Goal: Task Accomplishment & Management: Manage account settings

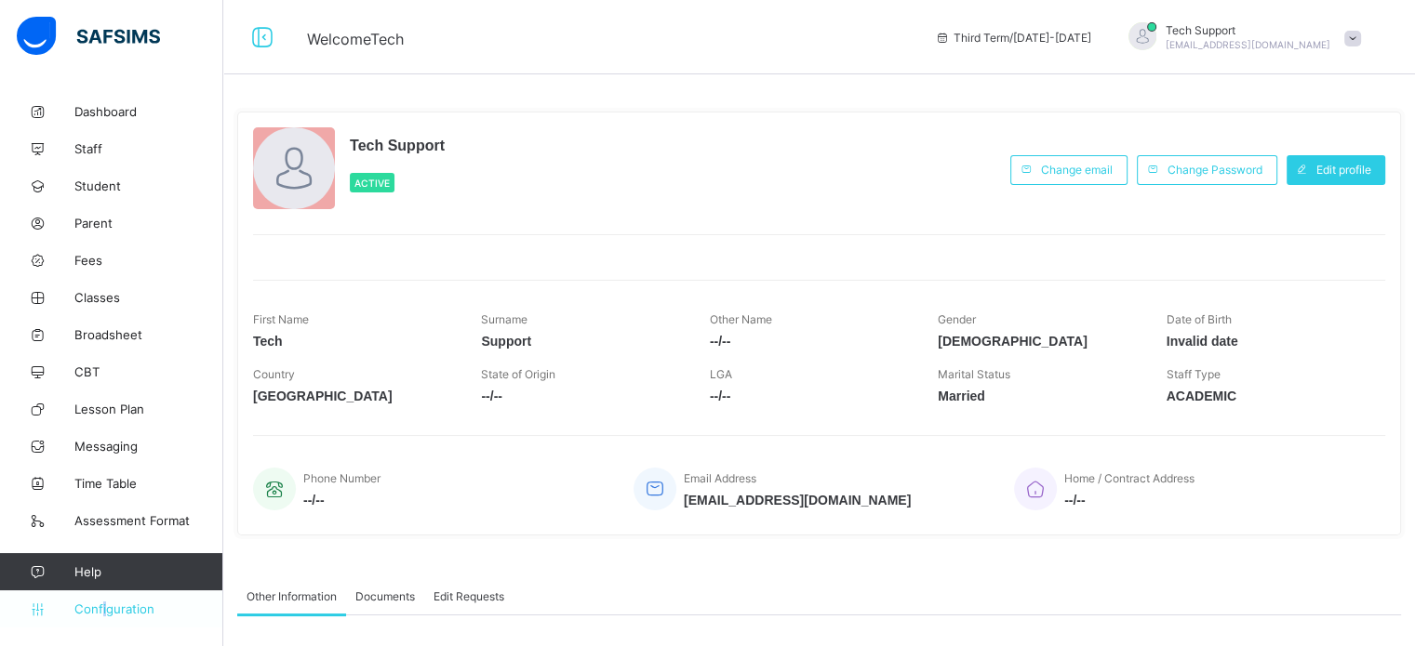
click at [104, 615] on span "Configuration" at bounding box center [148, 609] width 148 height 15
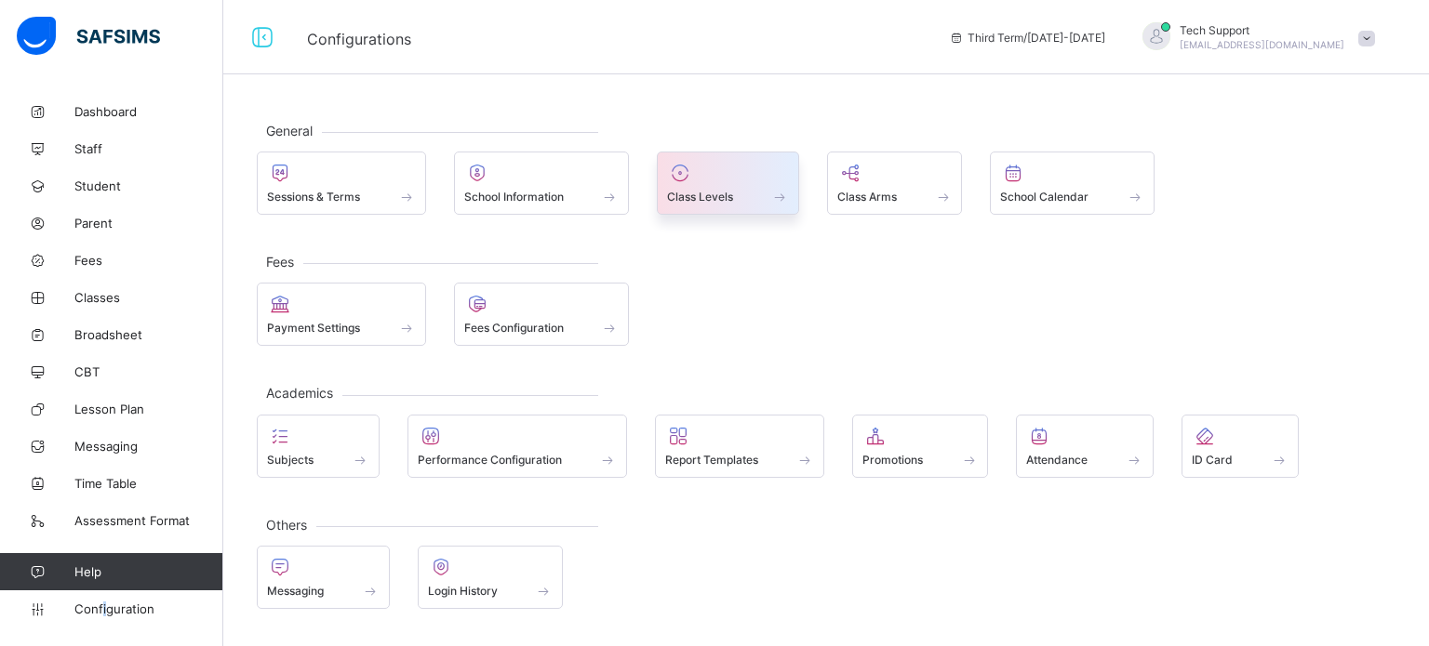
click at [692, 181] on div at bounding box center [728, 173] width 122 height 22
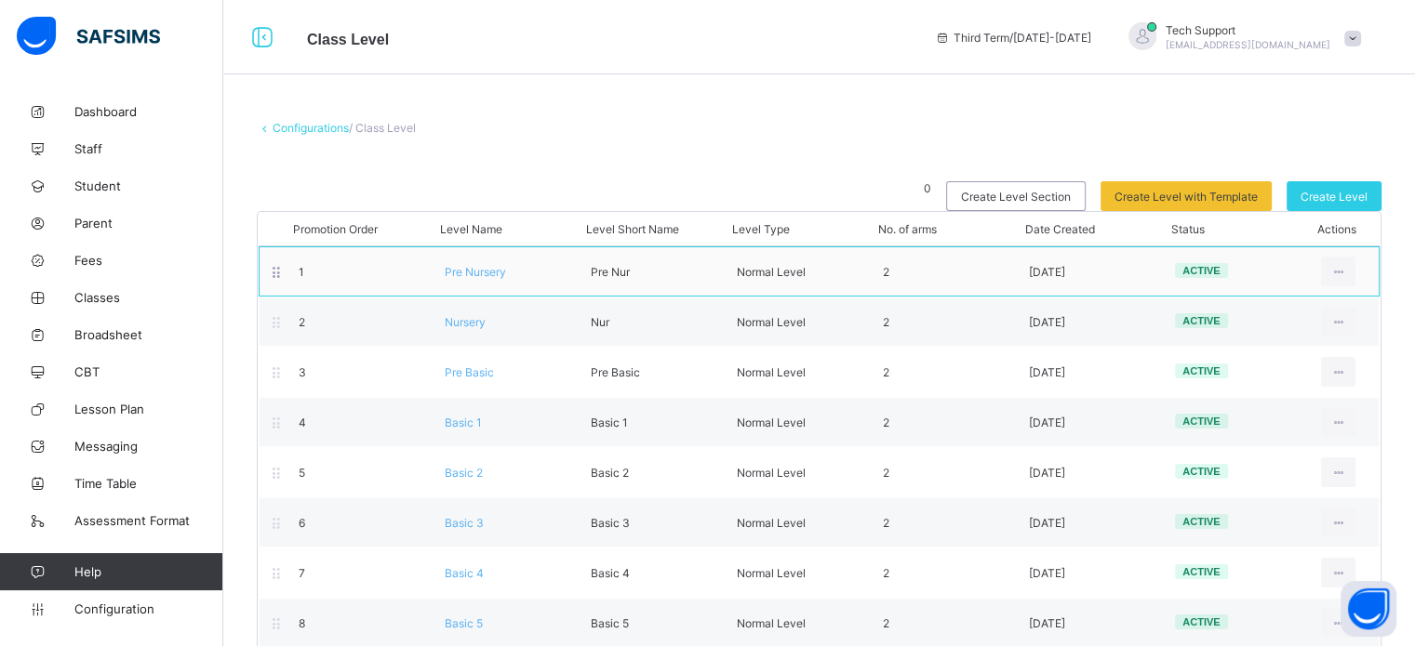
click at [478, 277] on span "Pre Nursery" at bounding box center [475, 272] width 61 height 14
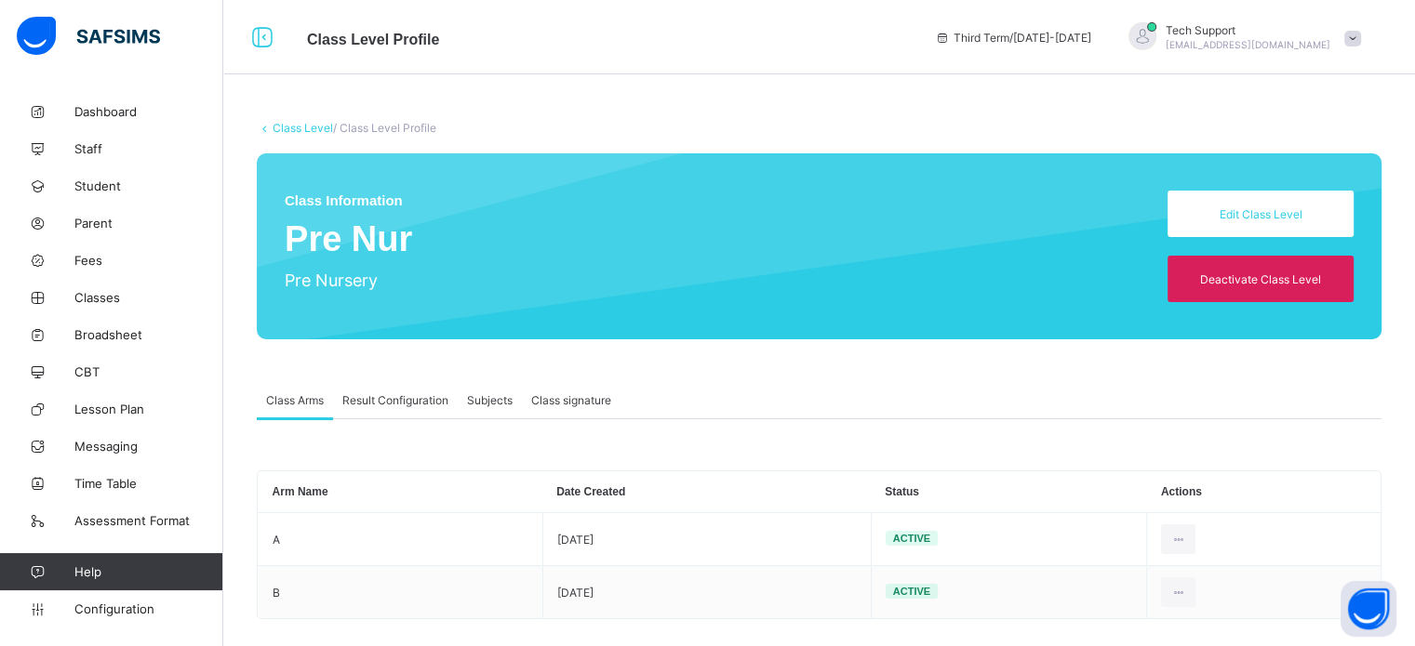
click at [406, 393] on span "Result Configuration" at bounding box center [395, 400] width 106 height 14
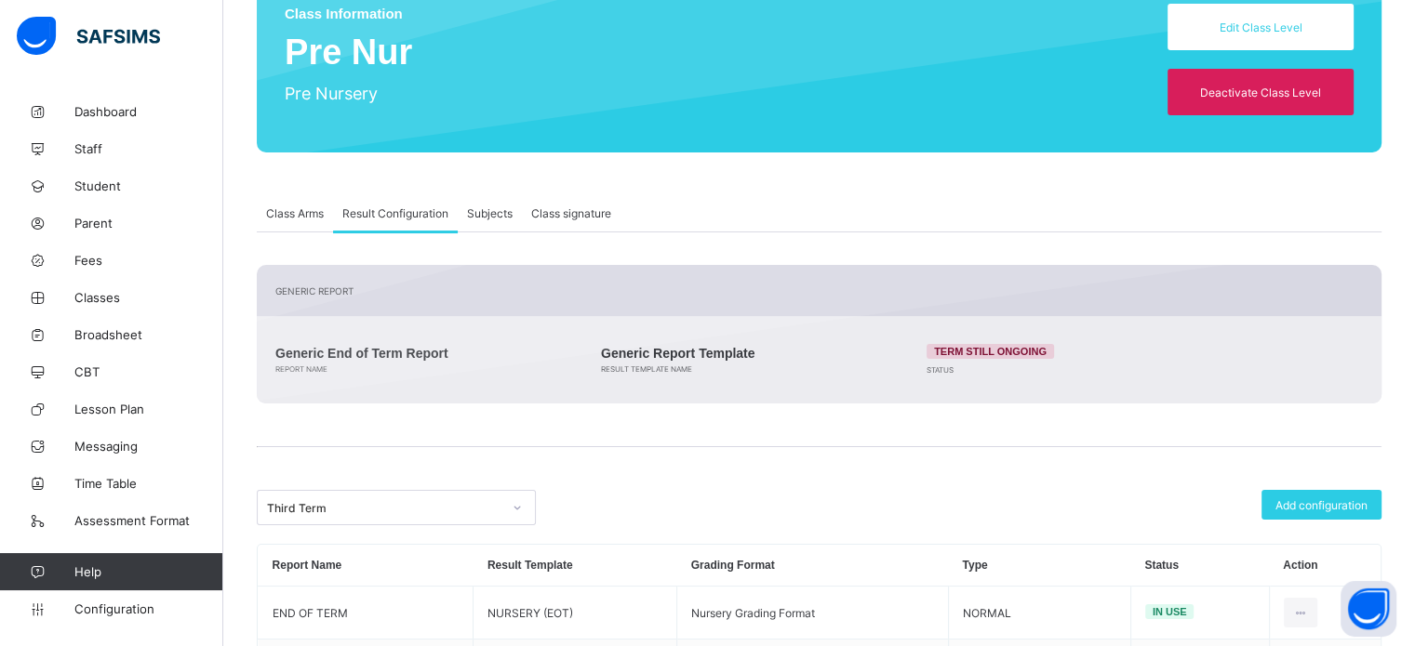
scroll to position [280, 0]
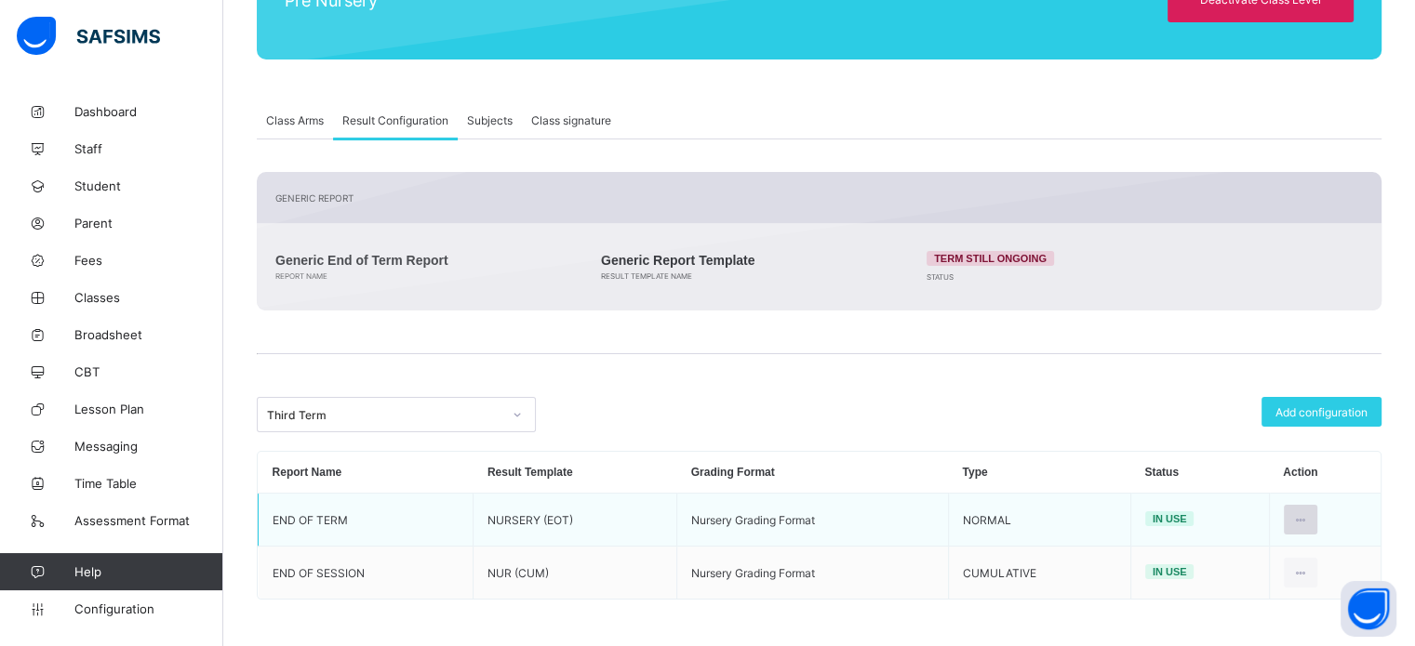
click at [1318, 510] on div at bounding box center [1301, 520] width 34 height 30
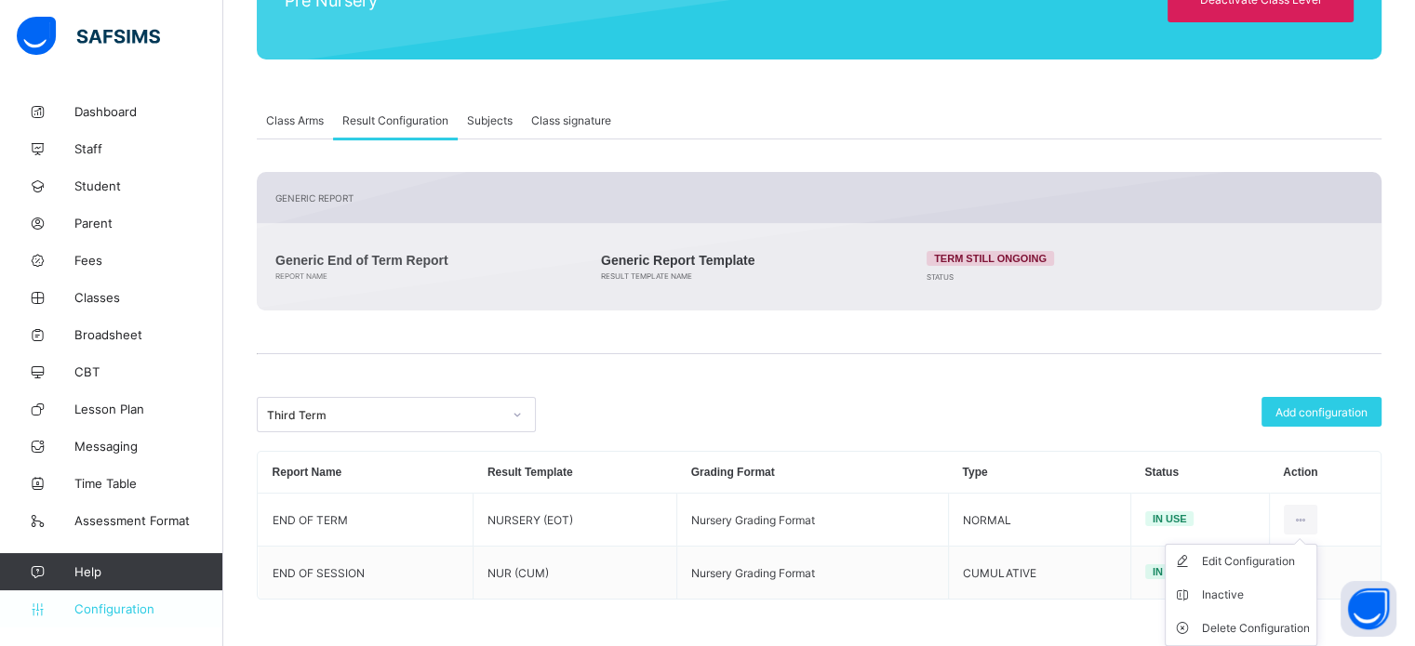
click at [112, 615] on span "Configuration" at bounding box center [148, 609] width 148 height 15
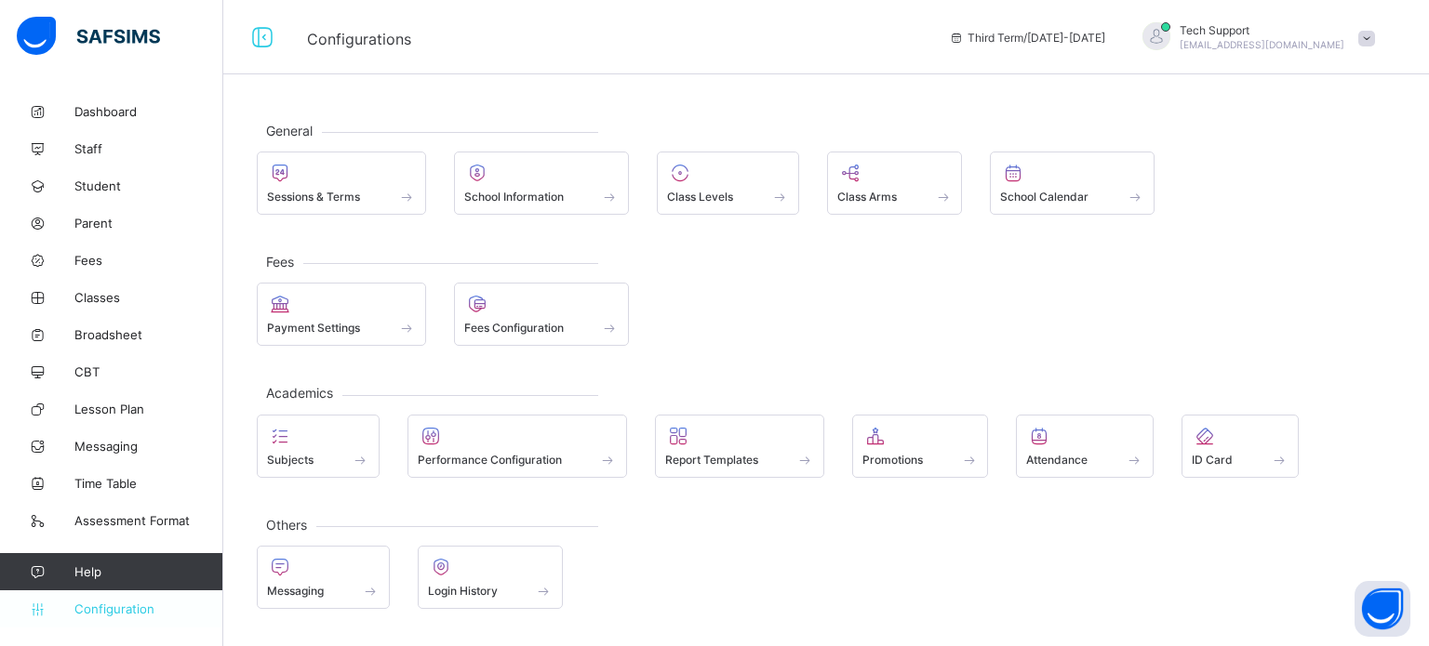
click at [104, 613] on span "Configuration" at bounding box center [148, 609] width 148 height 15
click at [105, 610] on span "Configuration" at bounding box center [148, 609] width 148 height 15
click at [106, 608] on span "Configuration" at bounding box center [148, 609] width 148 height 15
click at [108, 605] on span "Configuration" at bounding box center [148, 609] width 148 height 15
click at [720, 178] on div at bounding box center [728, 173] width 122 height 22
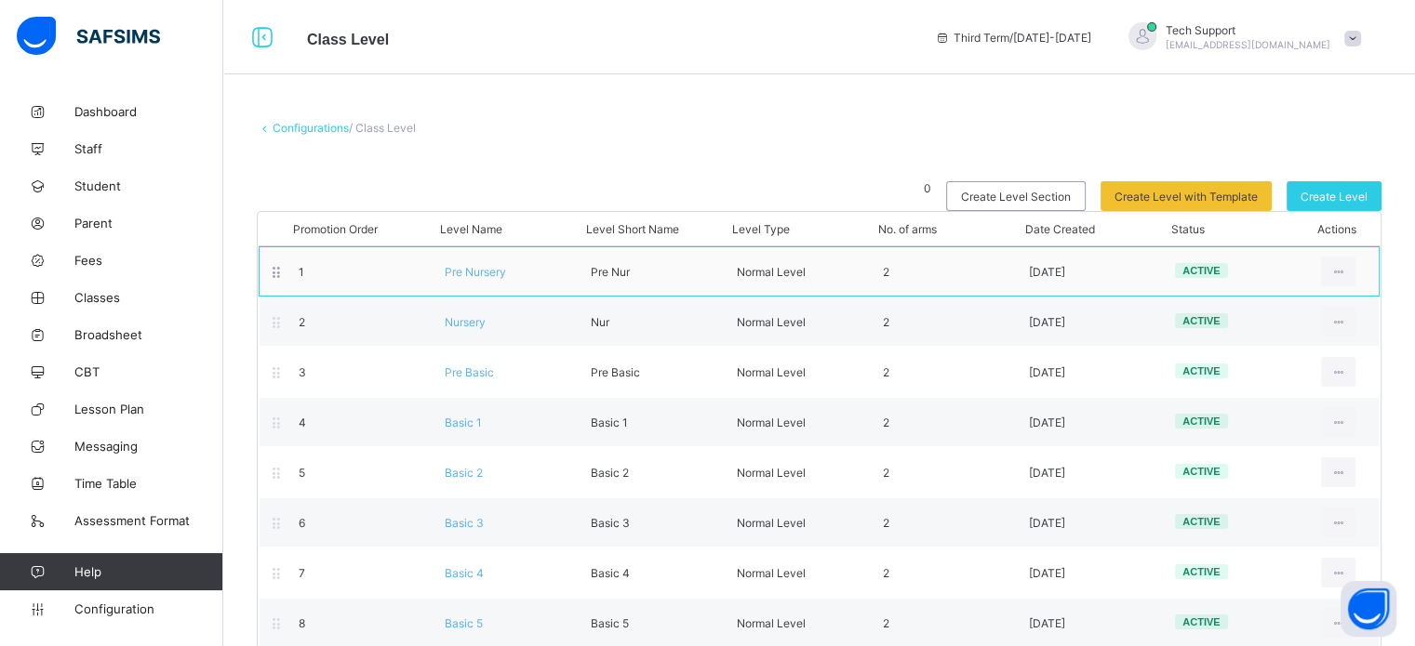
click at [472, 271] on span "Pre Nursery" at bounding box center [475, 272] width 61 height 14
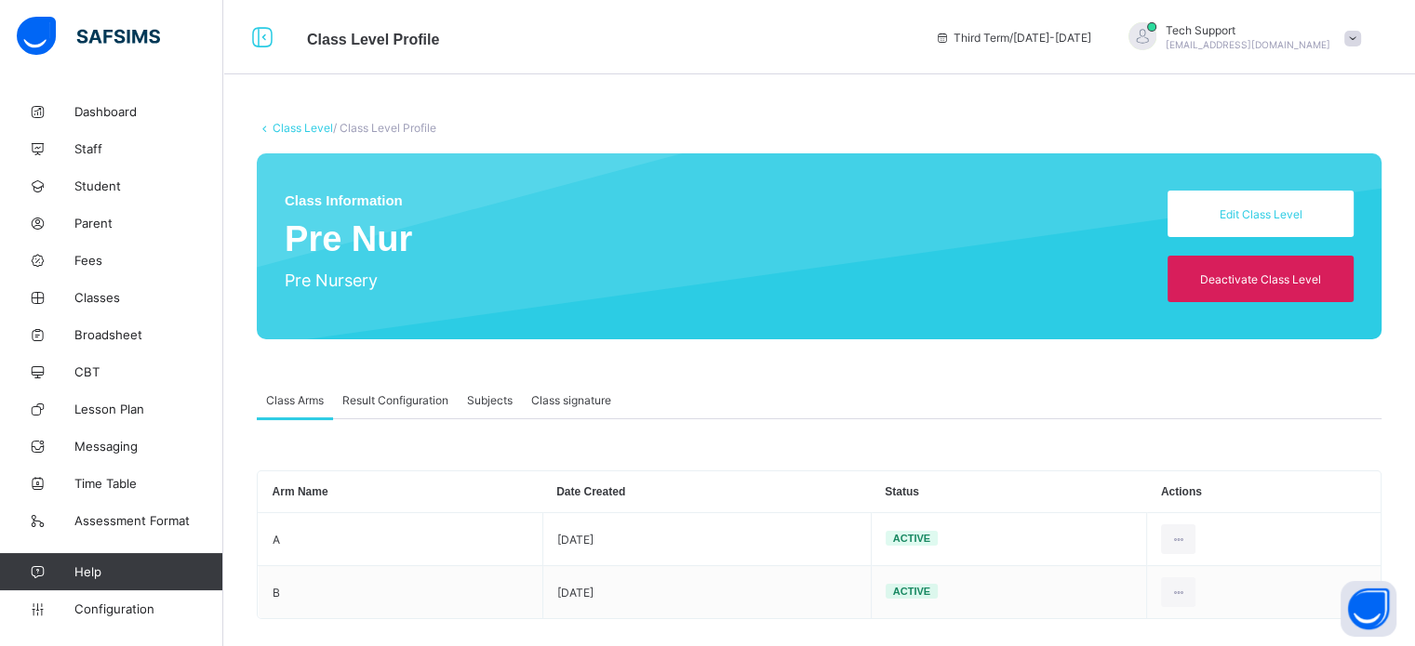
scroll to position [20, 0]
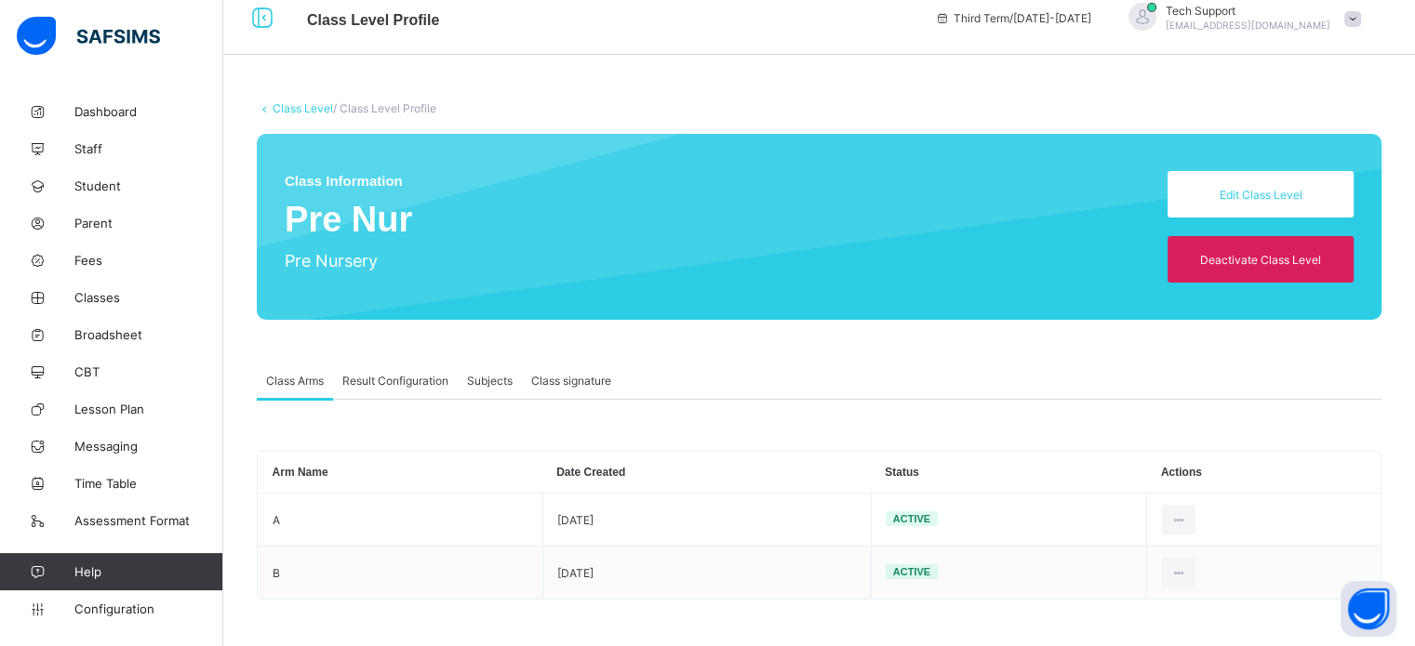
click at [393, 370] on div "Result Configuration" at bounding box center [395, 380] width 125 height 37
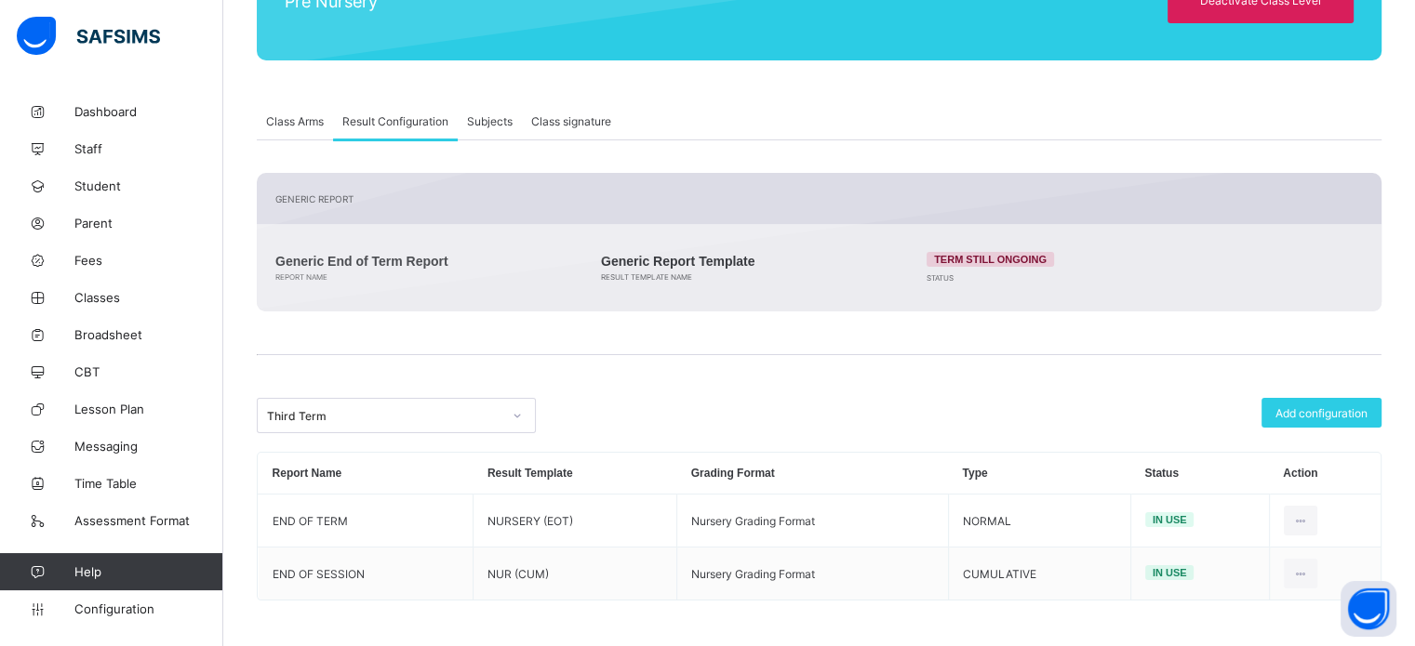
scroll to position [280, 0]
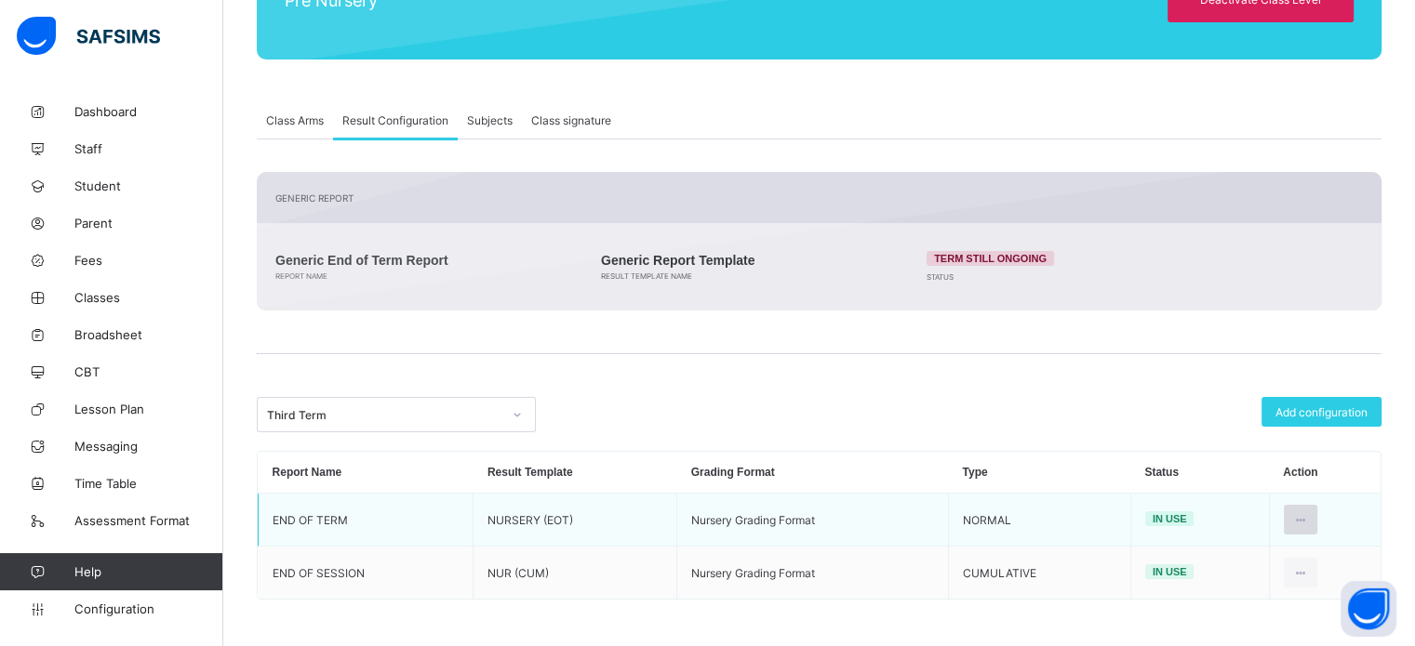
click at [1309, 521] on icon at bounding box center [1301, 520] width 16 height 14
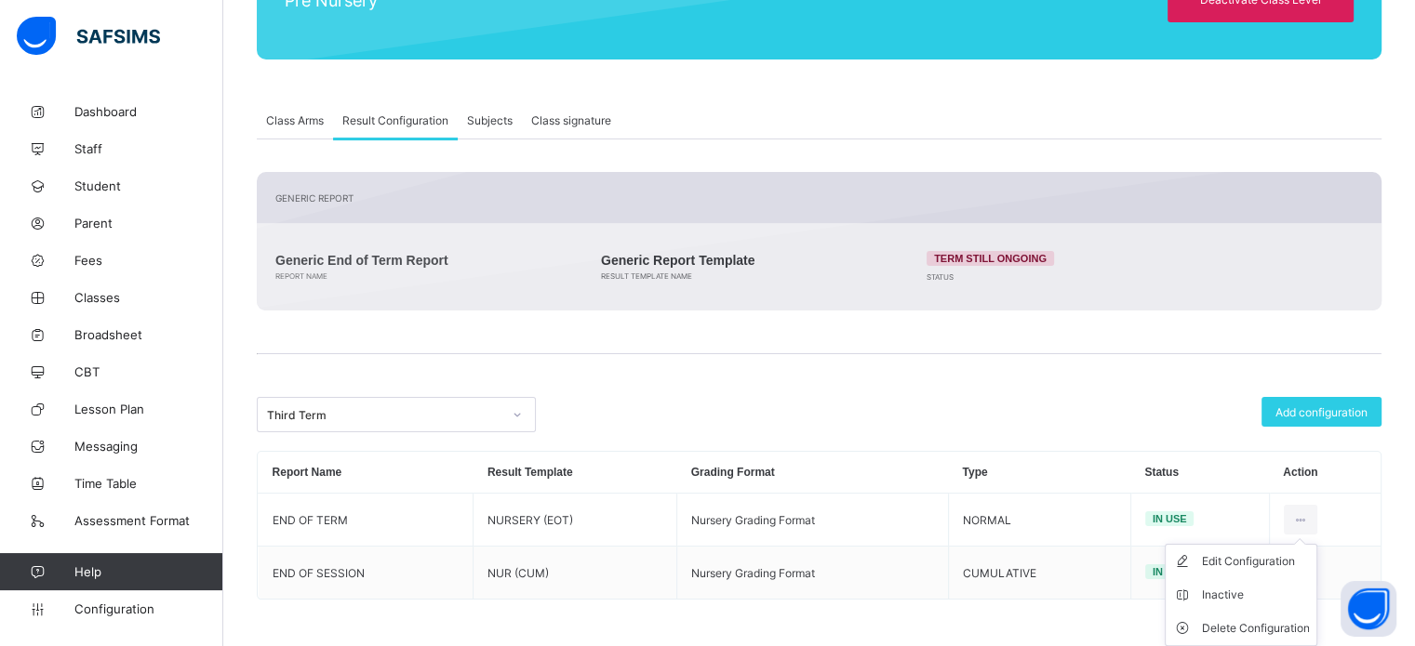
click at [1097, 406] on div "Add configuration" at bounding box center [1103, 414] width 558 height 35
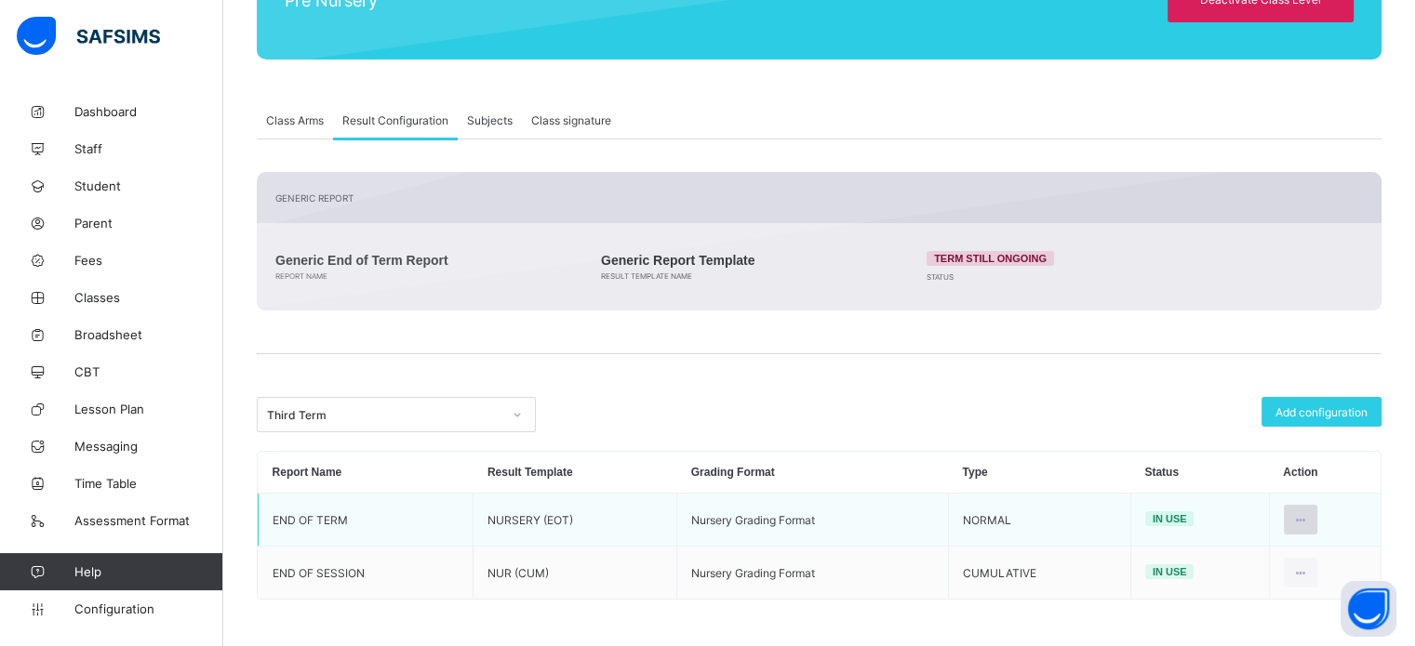
click at [1309, 514] on icon at bounding box center [1301, 520] width 16 height 14
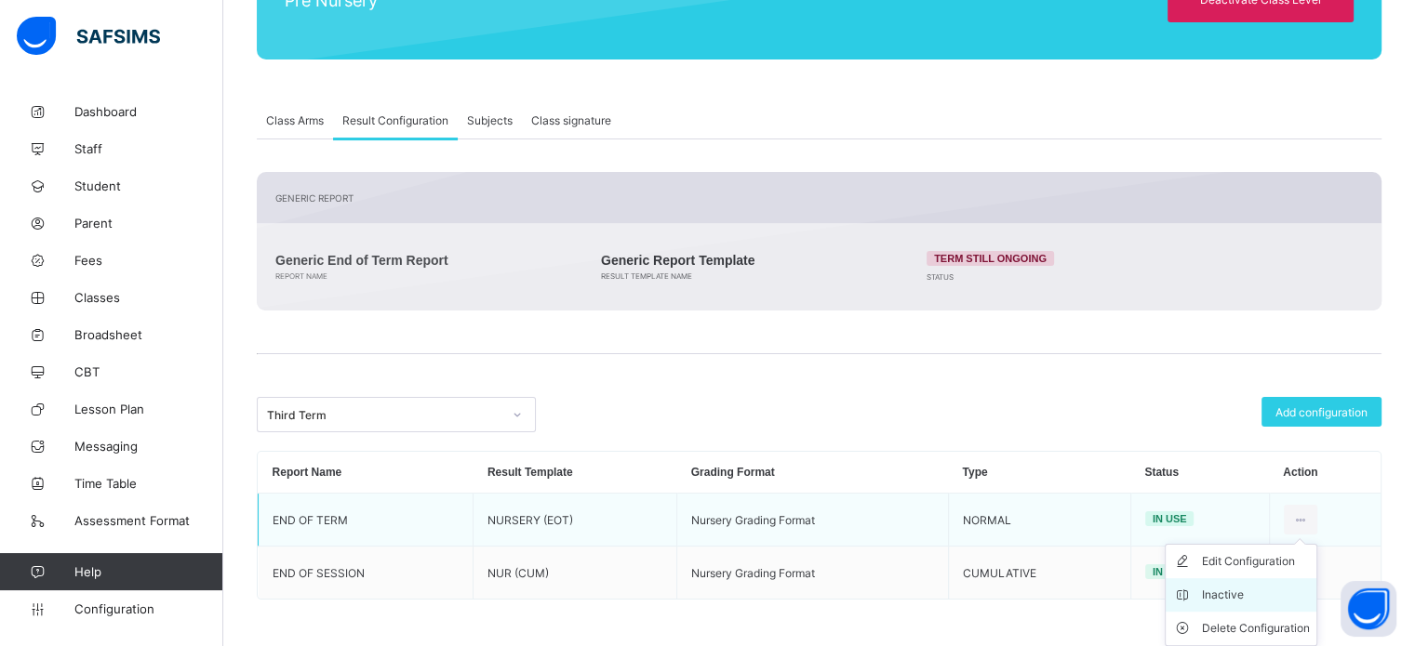
click at [1230, 601] on div "Inactive" at bounding box center [1255, 595] width 108 height 19
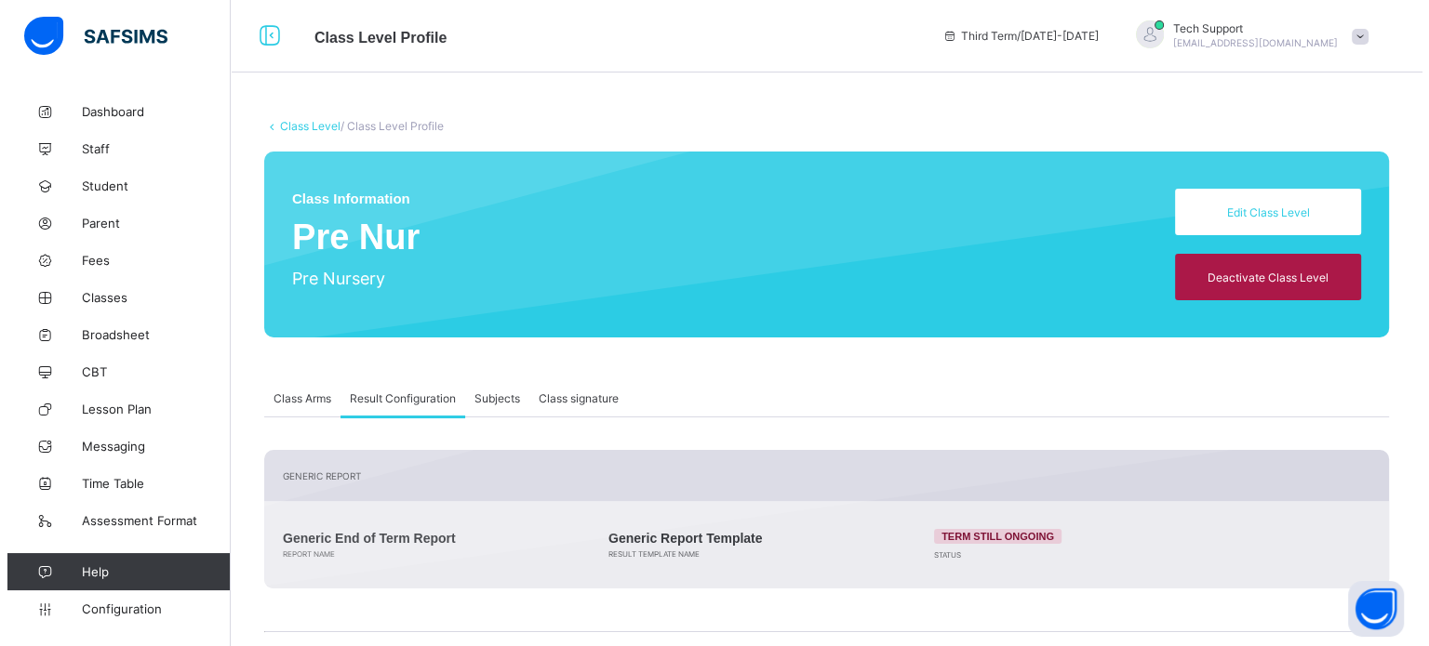
scroll to position [0, 0]
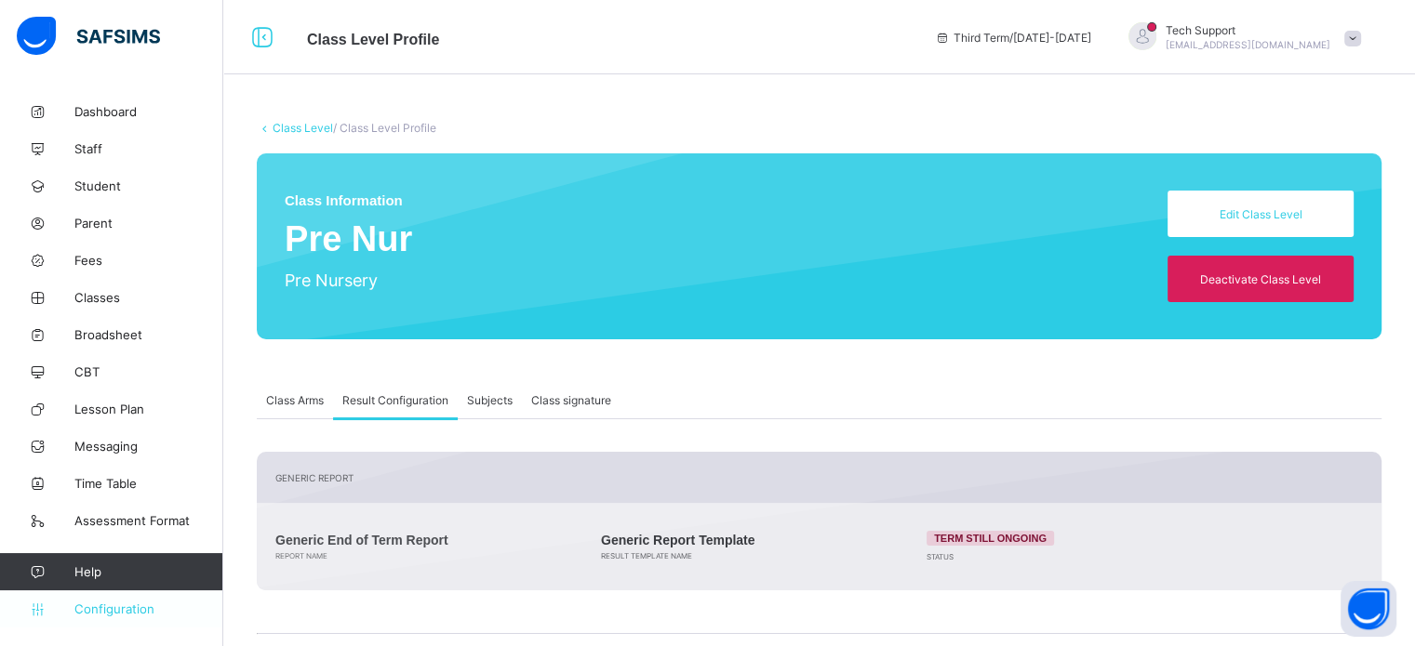
click at [112, 611] on span "Configuration" at bounding box center [148, 609] width 148 height 15
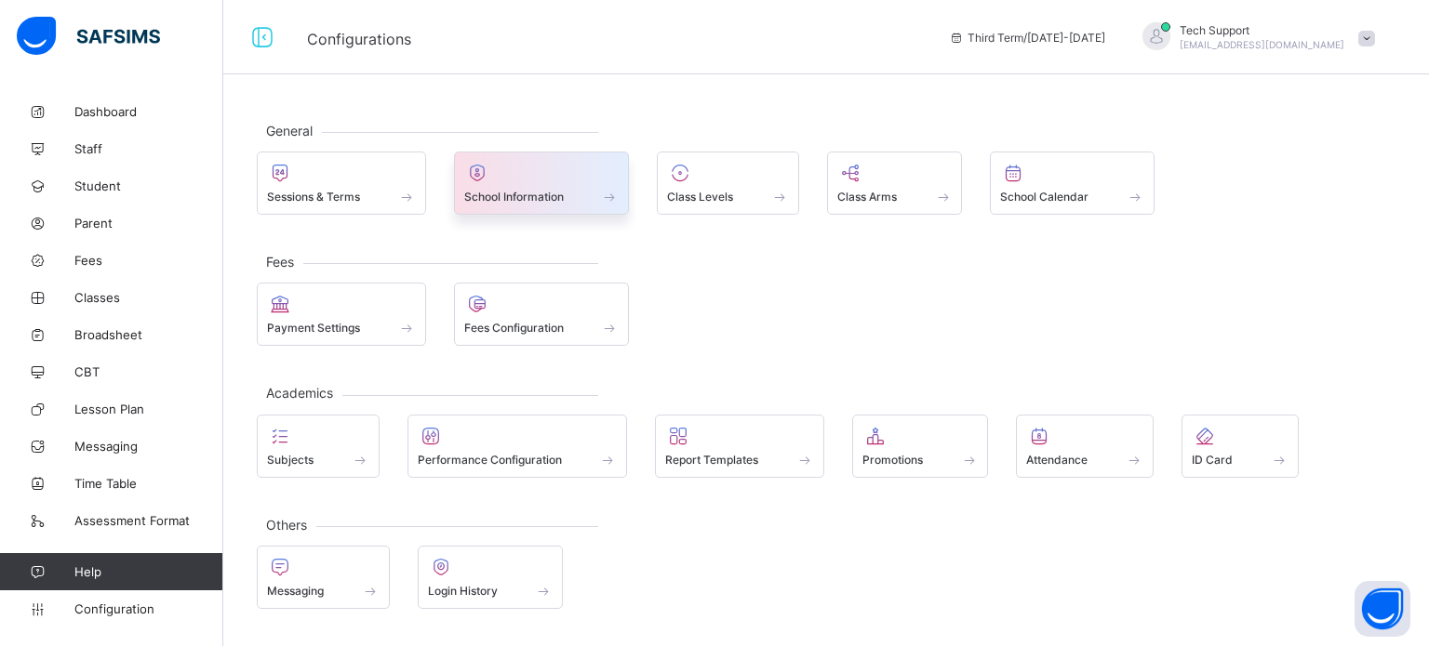
click at [543, 189] on div "School Information" at bounding box center [541, 197] width 155 height 16
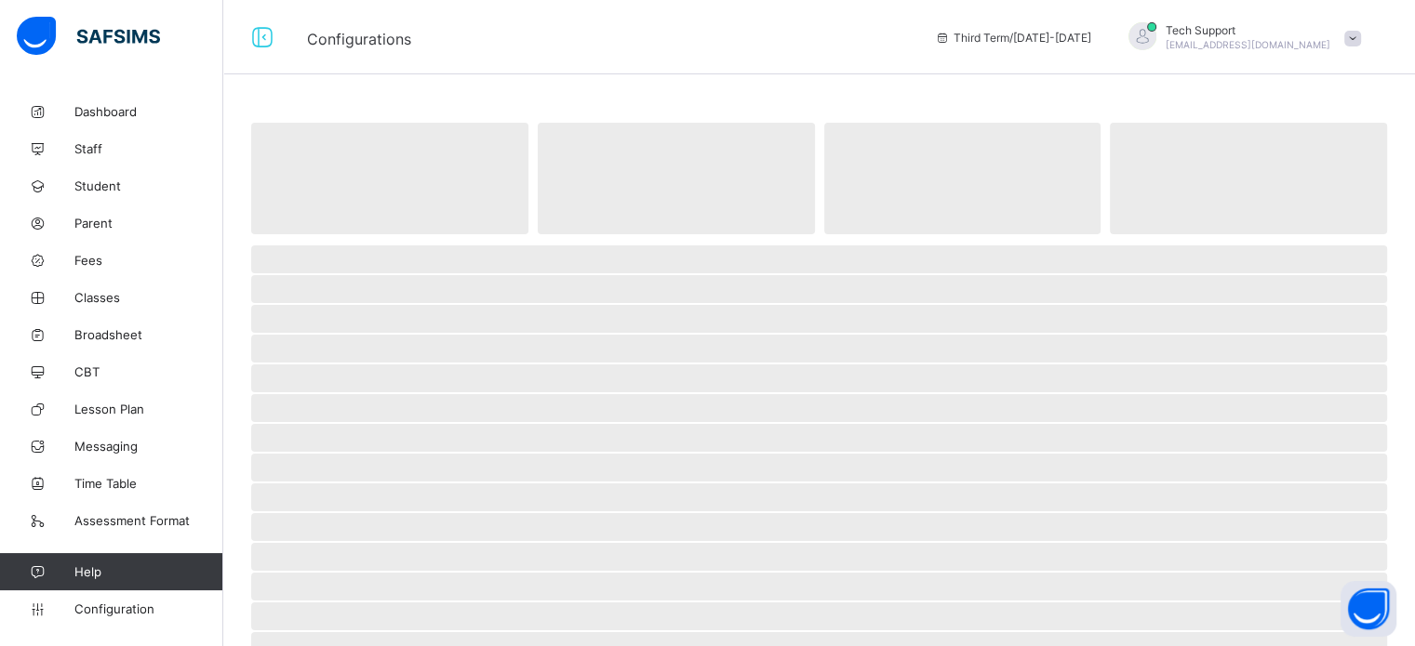
select select "**"
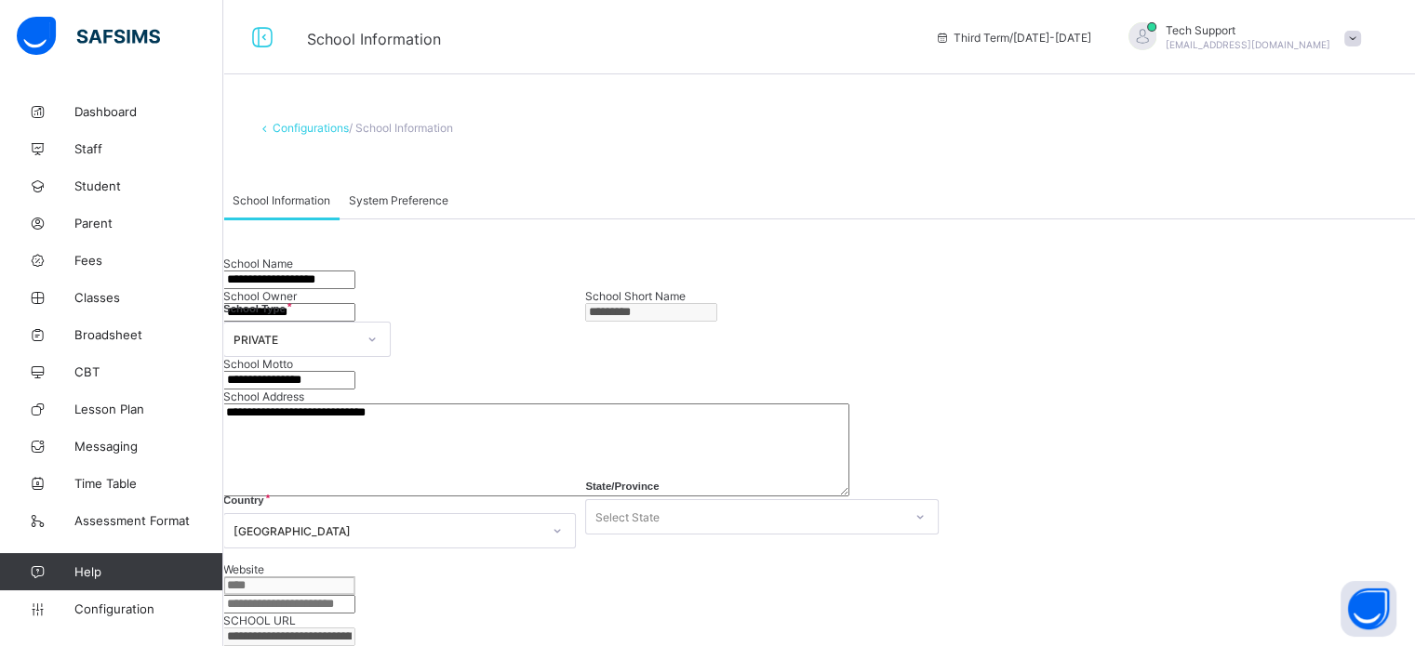
click at [430, 202] on span "System Preference" at bounding box center [399, 200] width 100 height 14
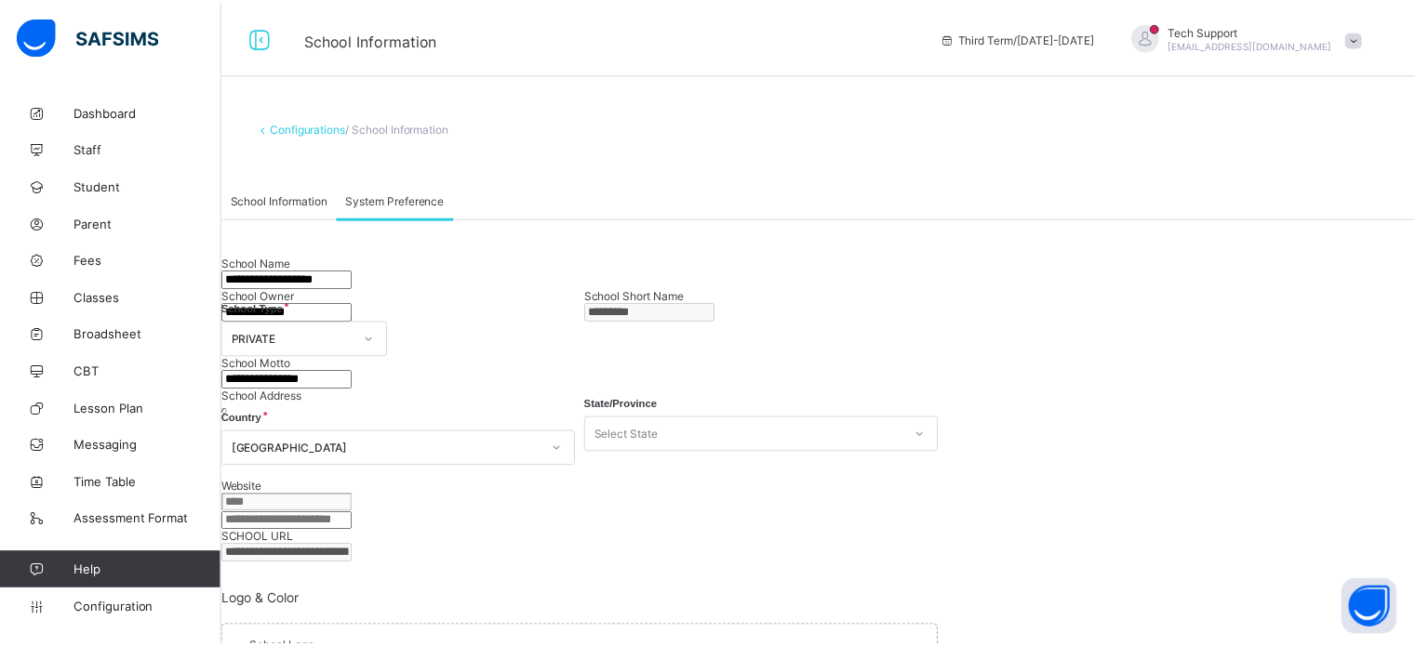
scroll to position [48, 0]
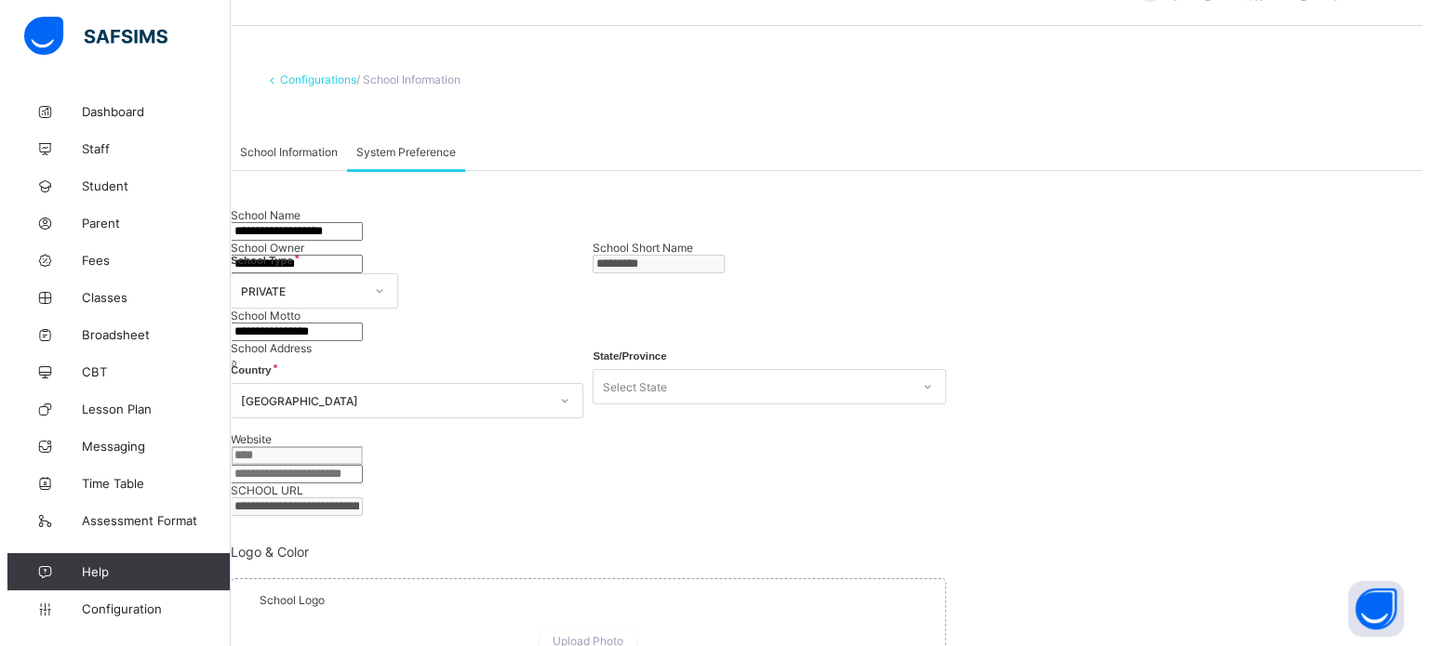
scroll to position [0, 0]
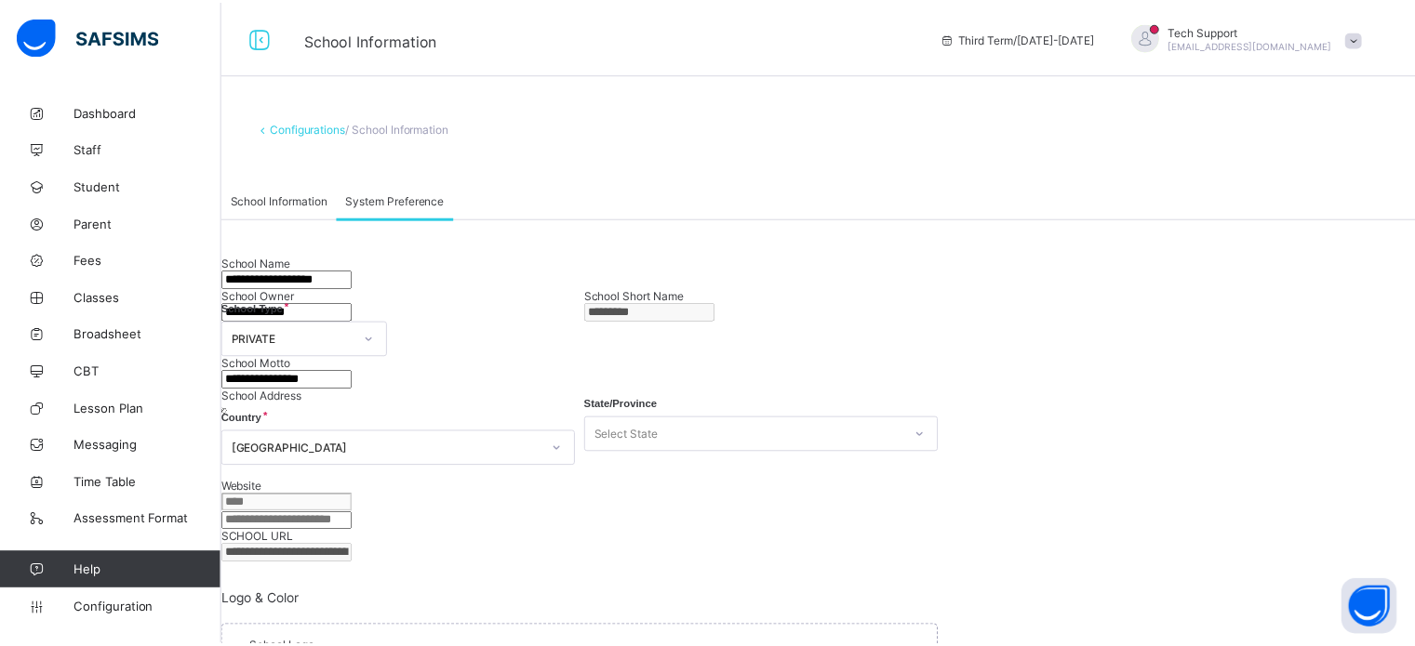
scroll to position [48, 0]
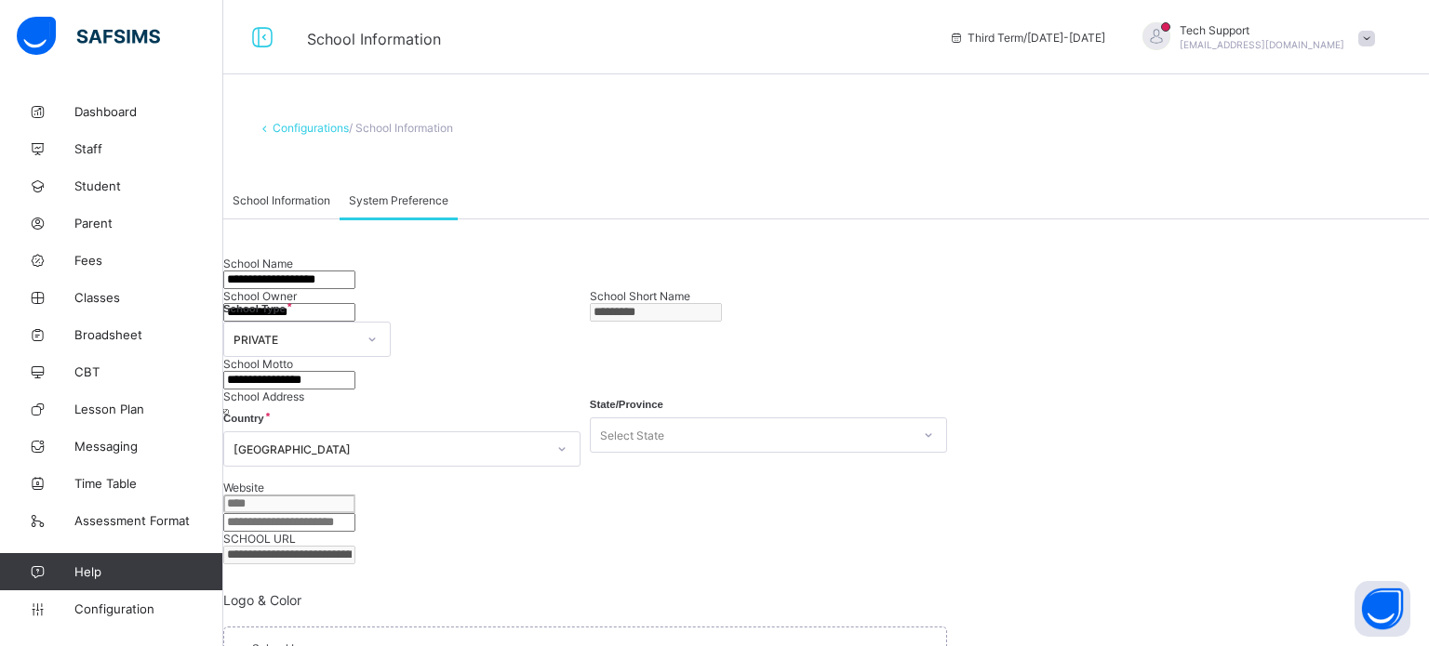
drag, startPoint x: 137, startPoint y: 611, endPoint x: 153, endPoint y: 602, distance: 18.3
click at [138, 609] on span "Configuration" at bounding box center [148, 609] width 148 height 15
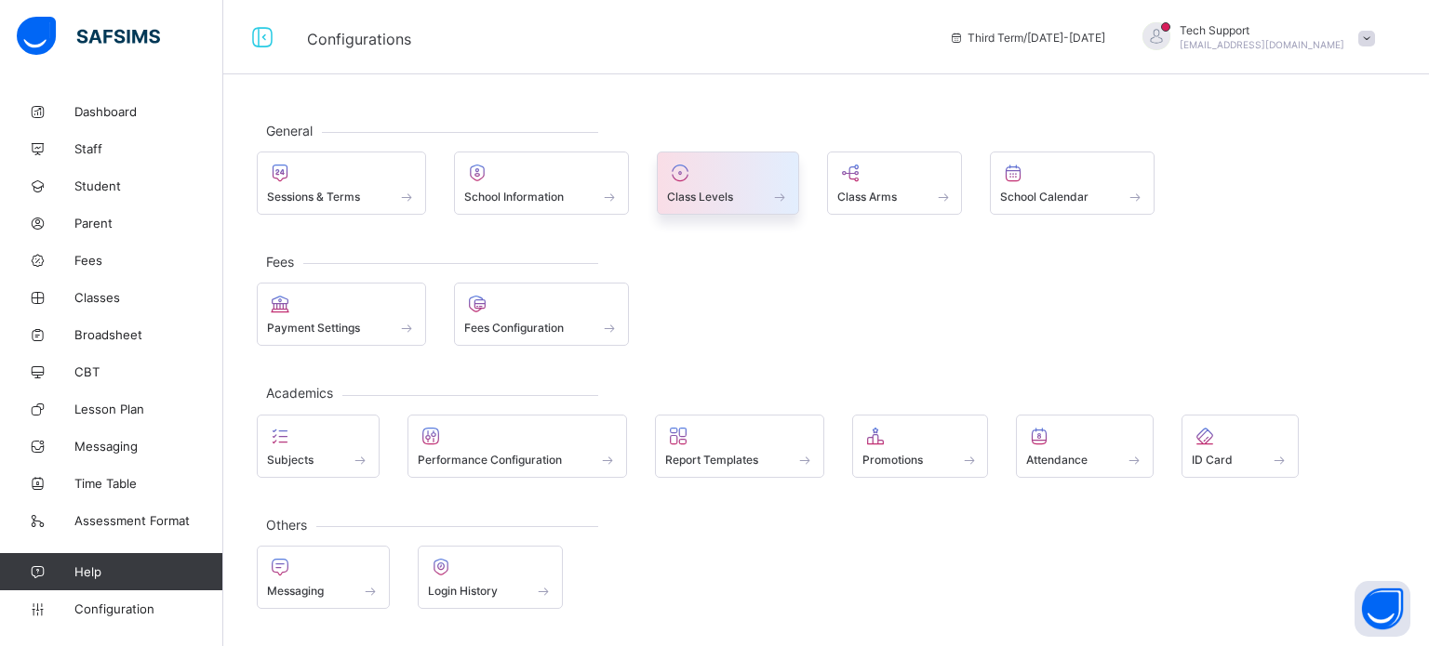
click at [692, 193] on span "Class Levels" at bounding box center [700, 197] width 66 height 14
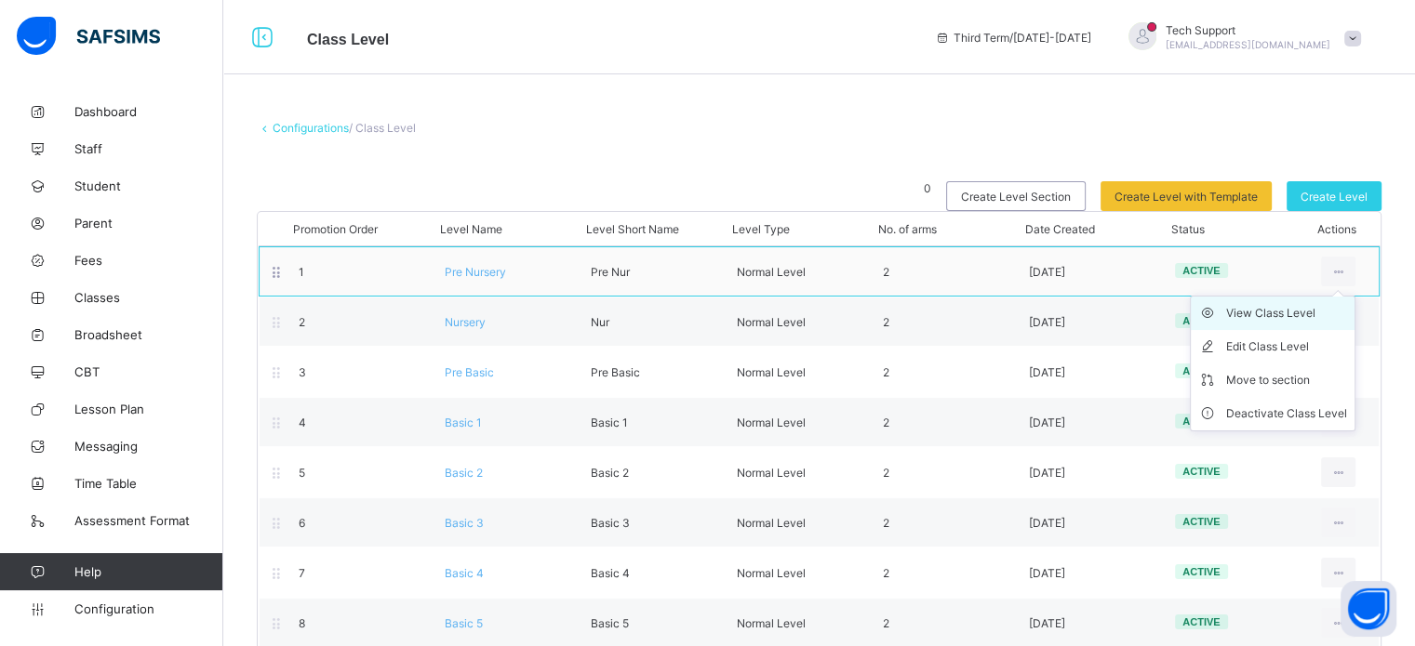
click at [1287, 318] on div "View Class Level" at bounding box center [1286, 313] width 121 height 19
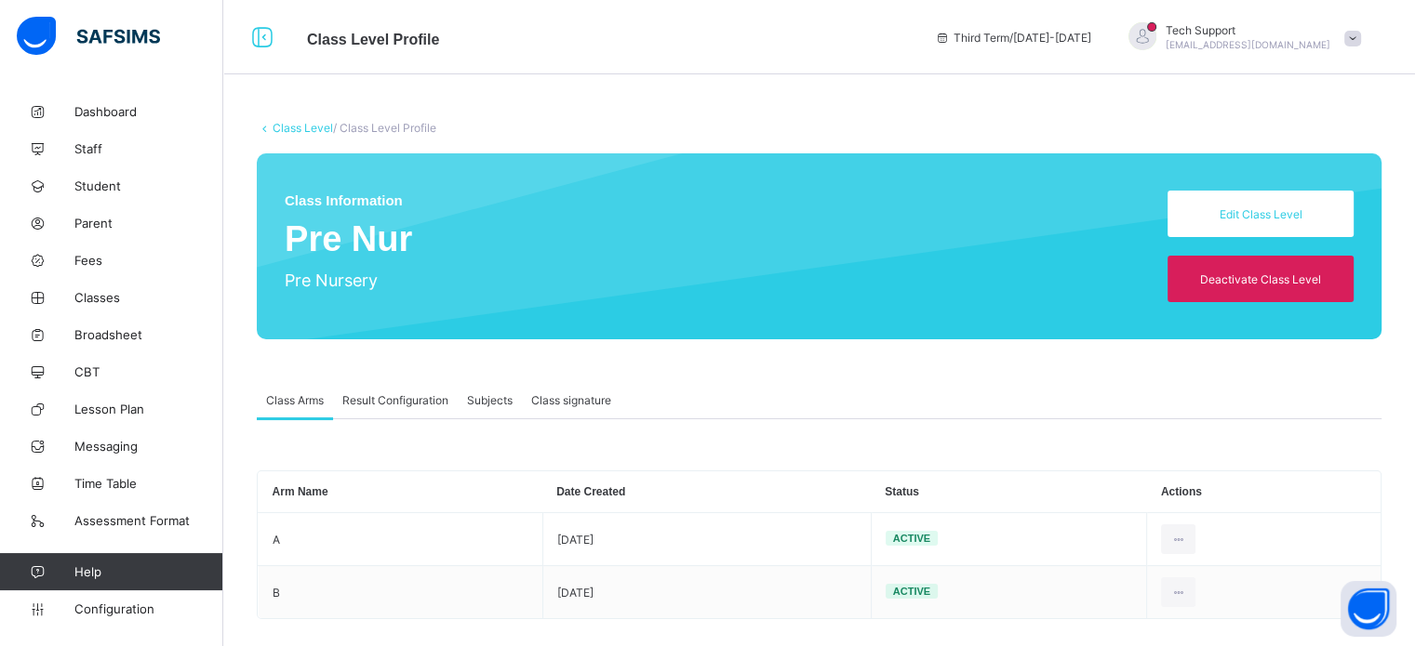
click at [387, 396] on span "Result Configuration" at bounding box center [395, 400] width 106 height 14
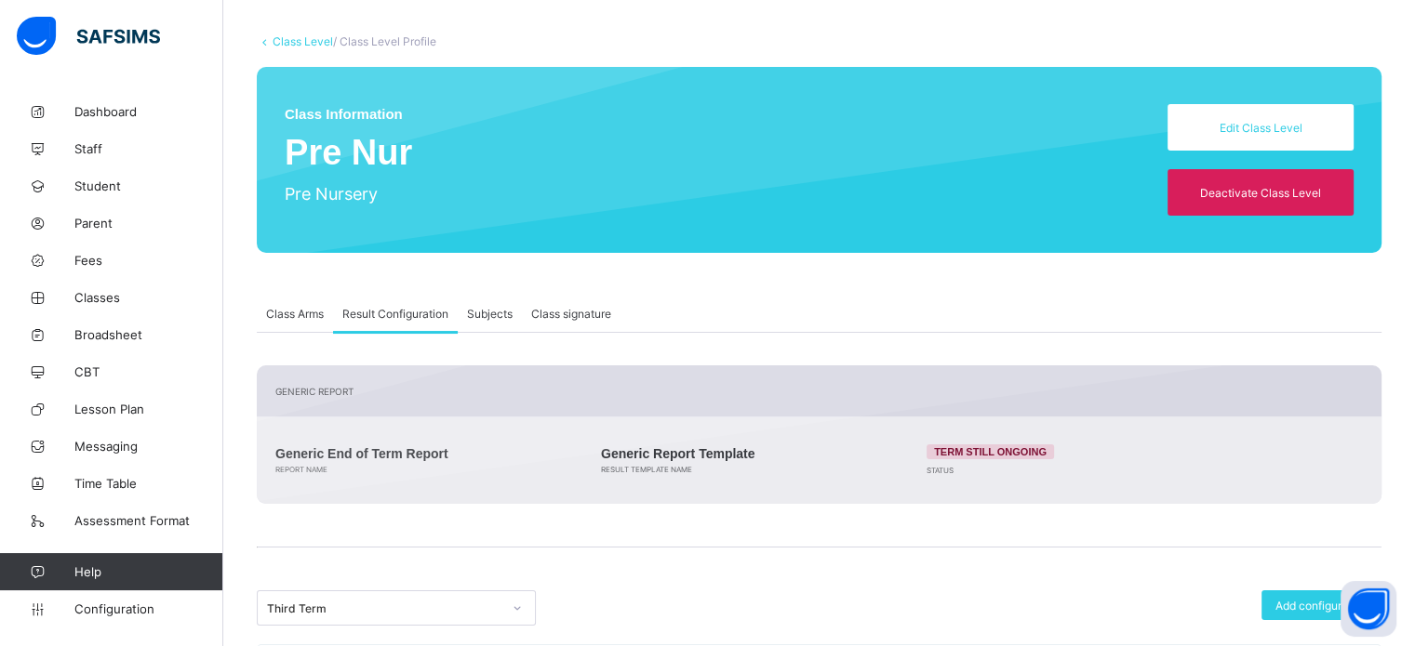
scroll to position [279, 0]
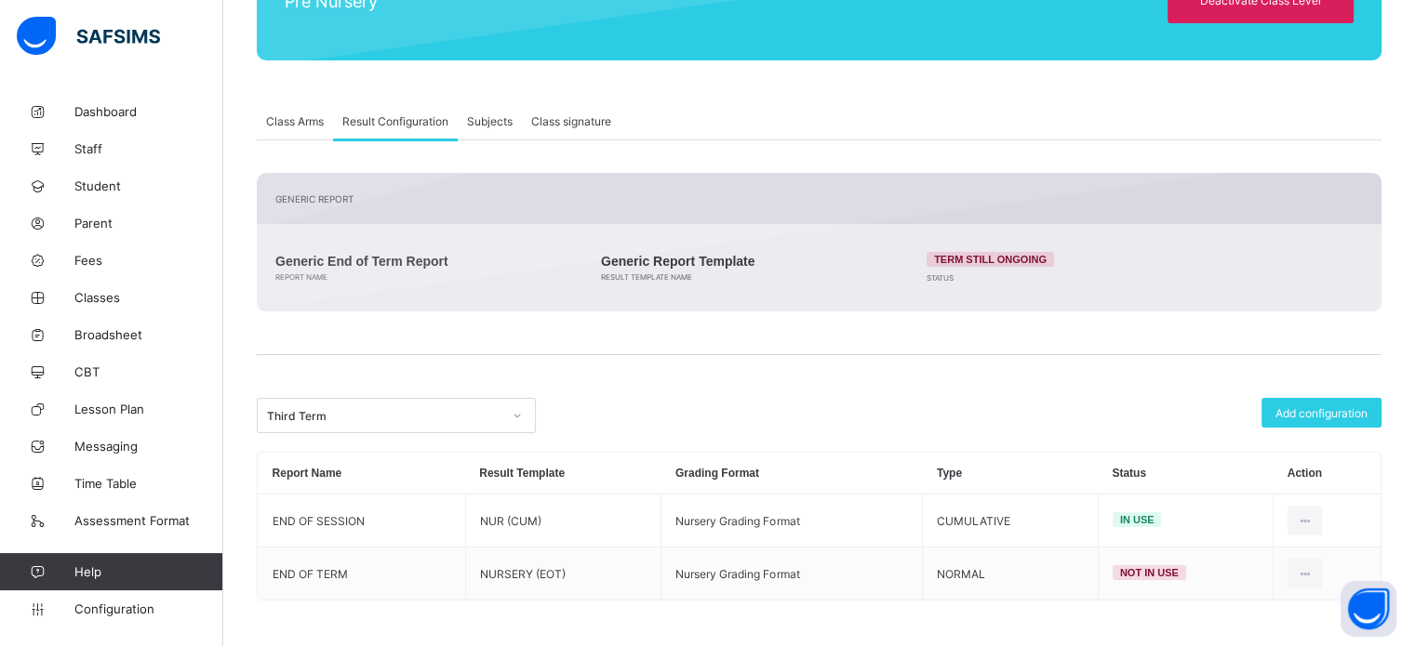
click at [499, 116] on span "Subjects" at bounding box center [490, 121] width 46 height 14
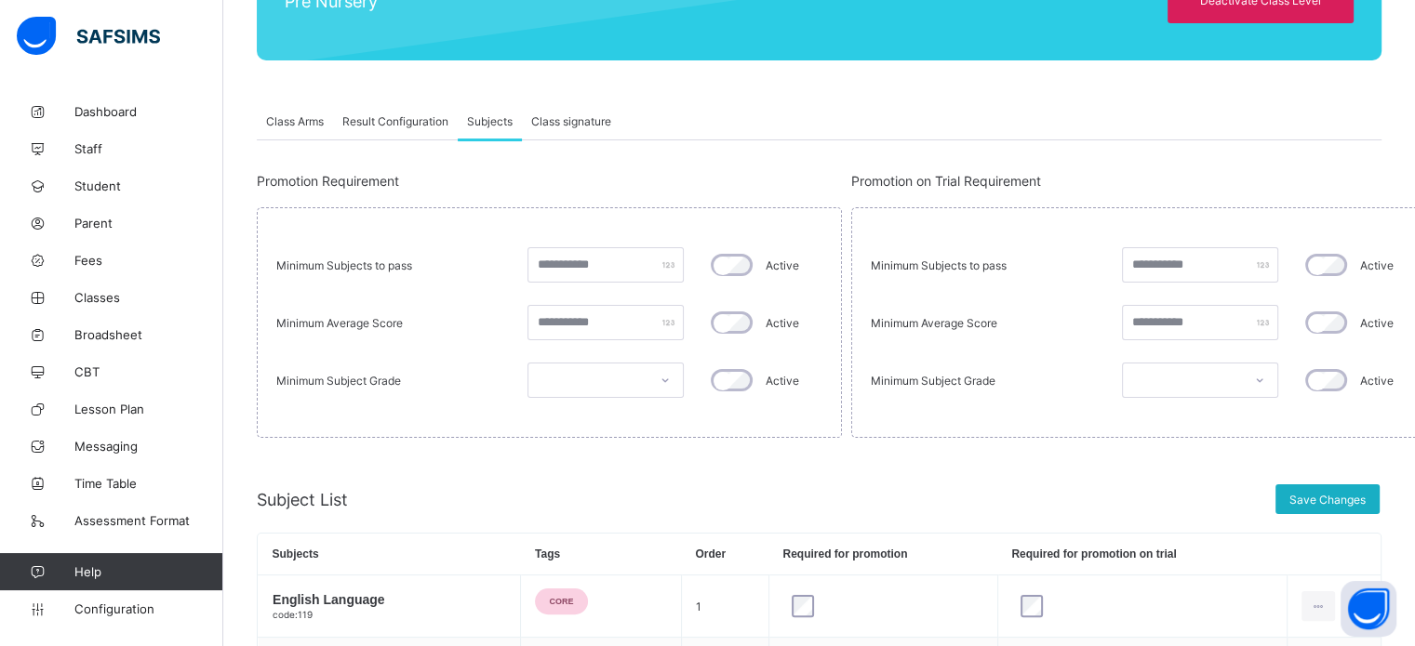
click at [1337, 502] on span "Save Changes" at bounding box center [1327, 500] width 76 height 14
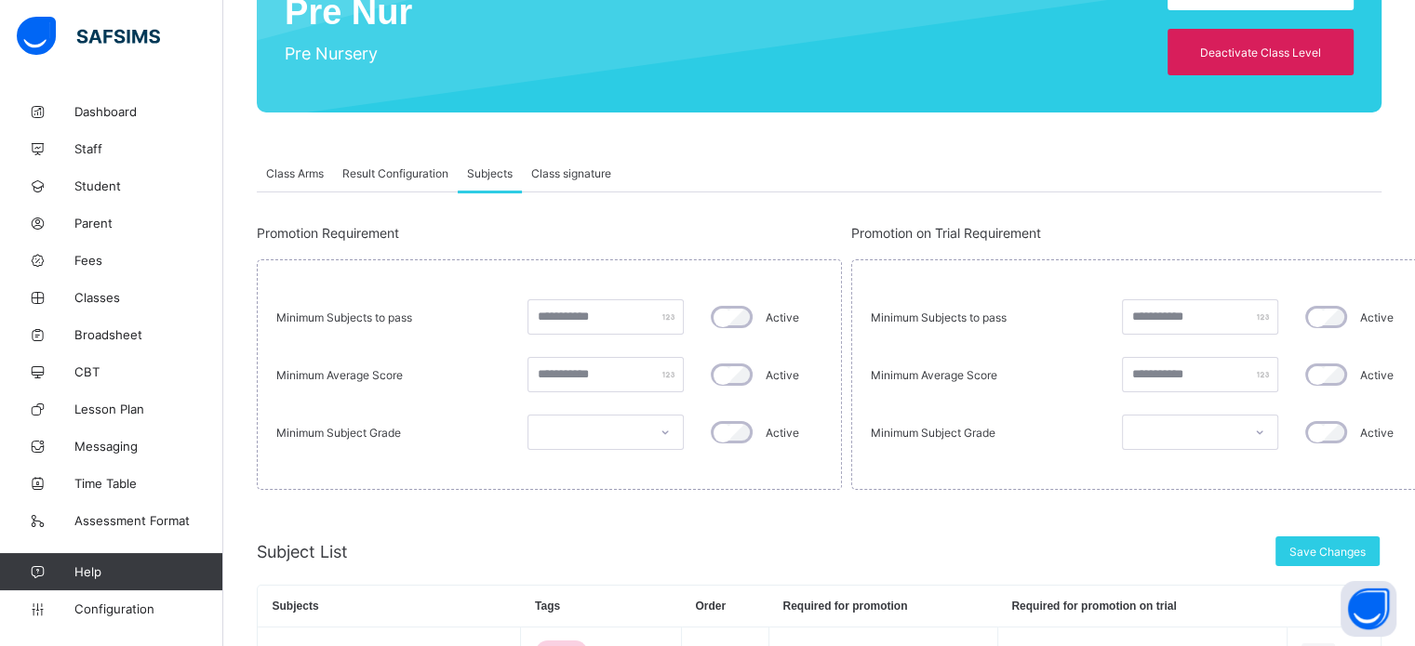
scroll to position [186, 0]
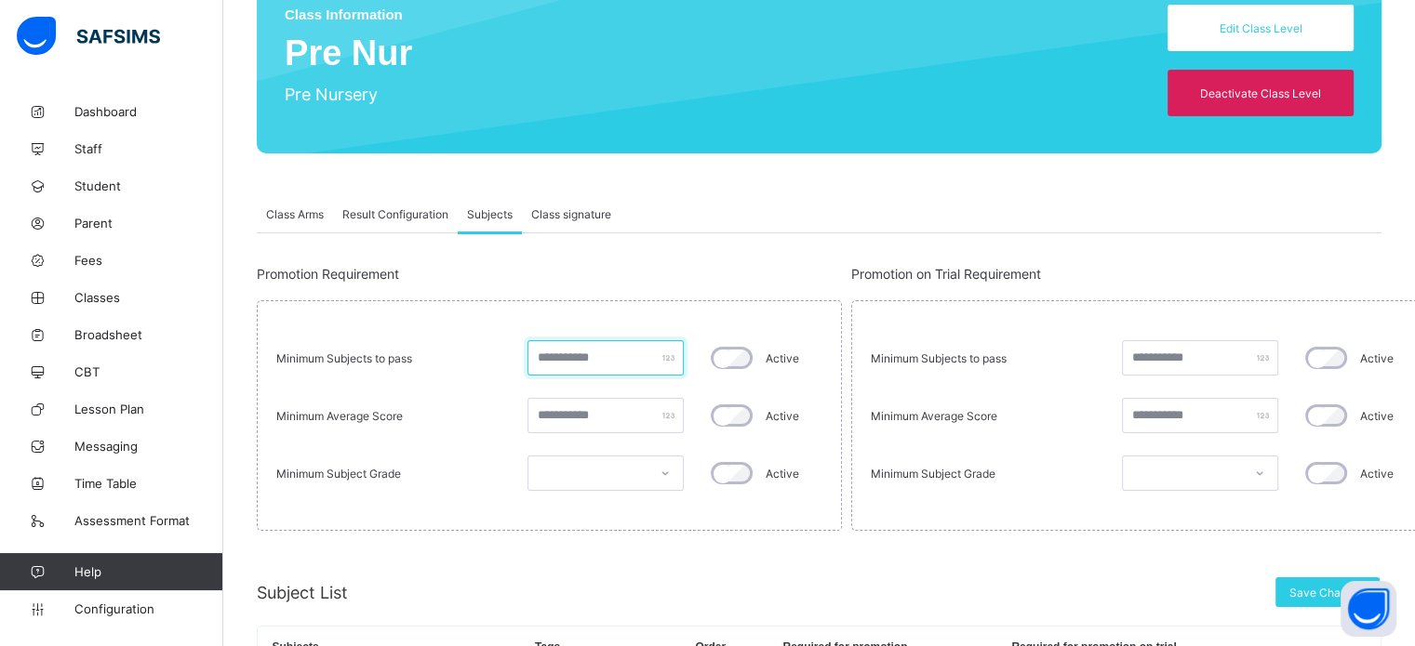
click at [592, 356] on input "*" at bounding box center [605, 357] width 156 height 35
click at [1027, 303] on div "Minimum Subjects to pass * Active Minimum Average Score ** Active Minimum Subje…" at bounding box center [1143, 415] width 585 height 231
click at [1172, 355] on input "*" at bounding box center [1200, 357] width 156 height 35
click at [1310, 590] on span "Save Changes" at bounding box center [1327, 593] width 76 height 14
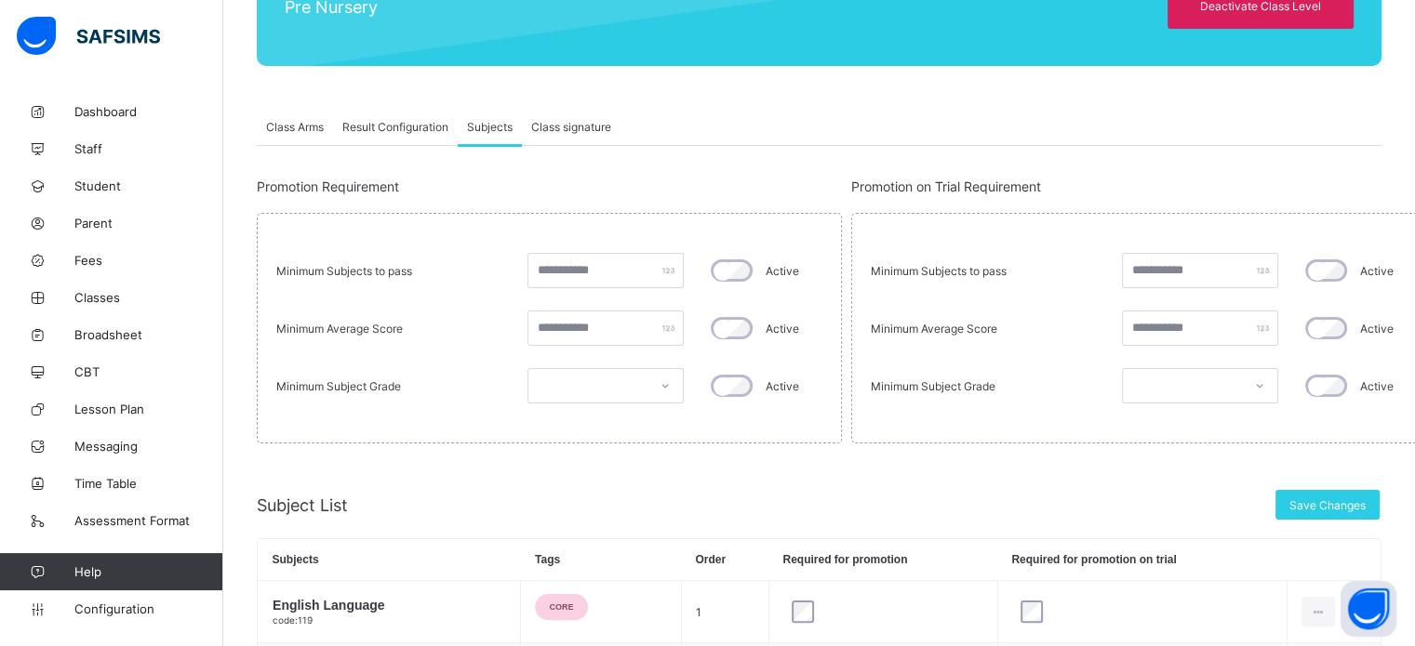
scroll to position [372, 0]
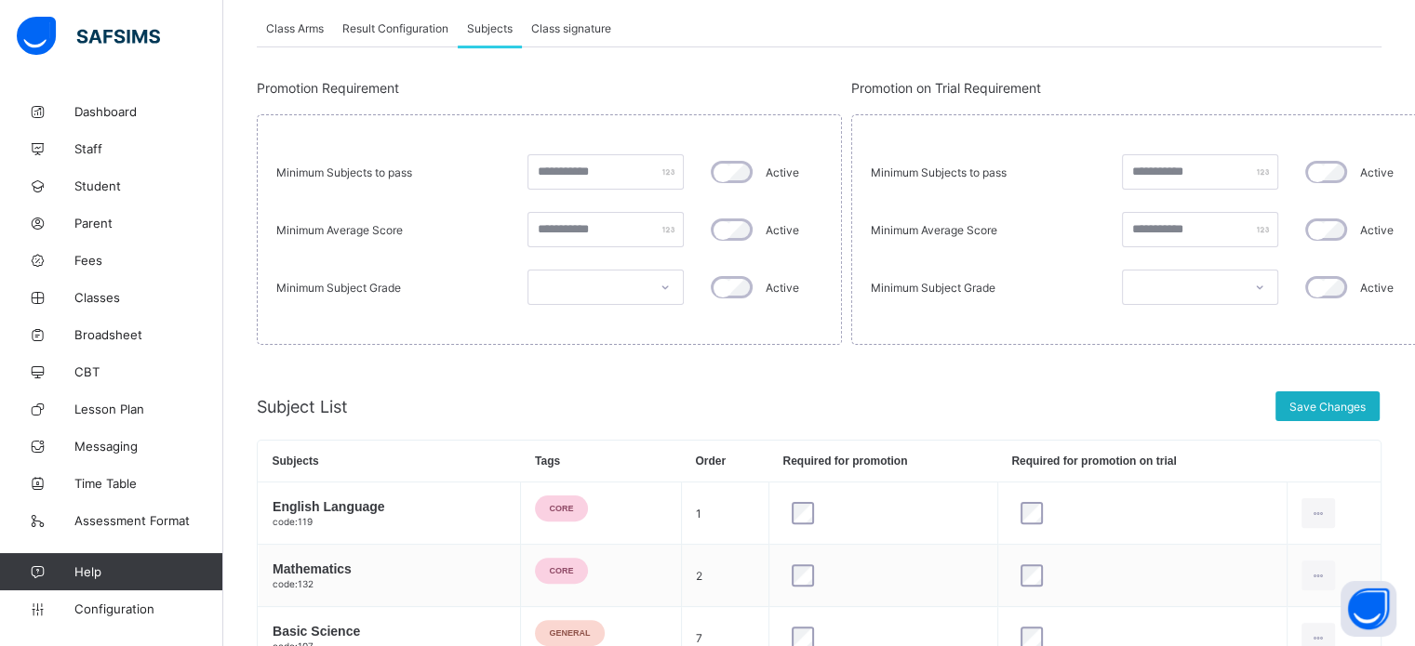
click at [1330, 401] on span "Save Changes" at bounding box center [1327, 407] width 76 height 14
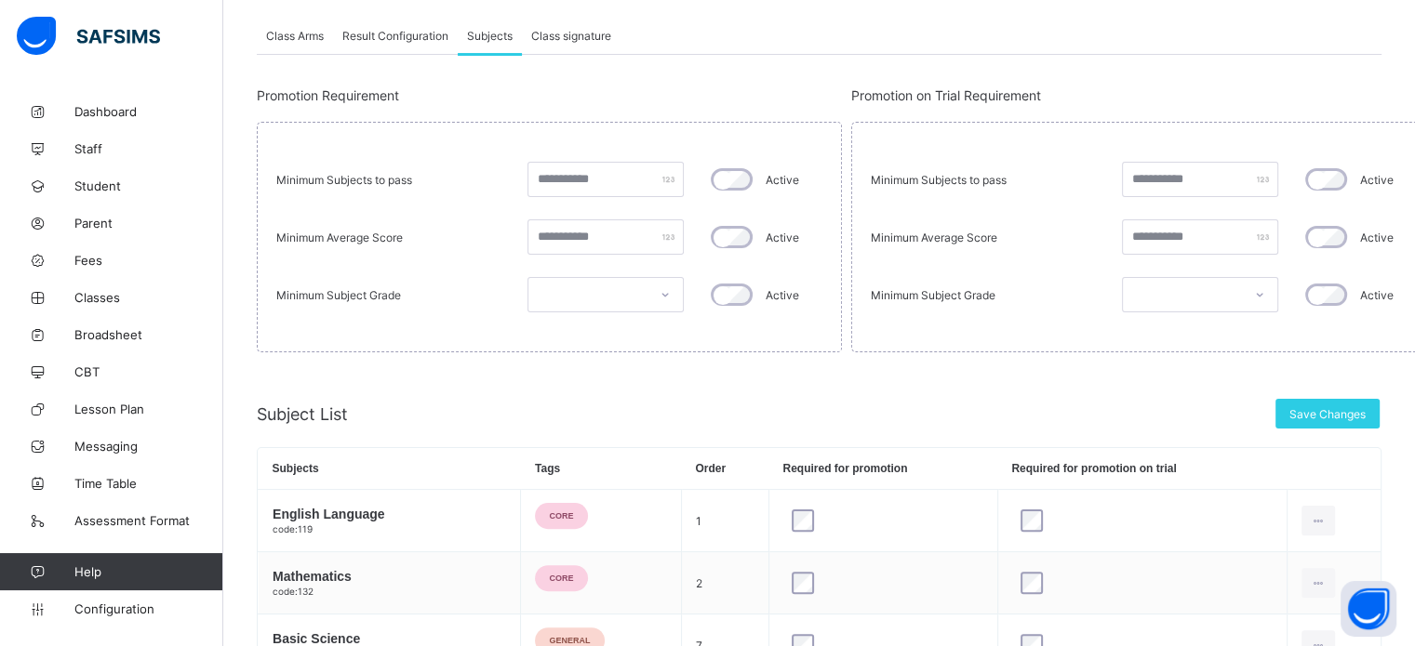
scroll to position [410, 0]
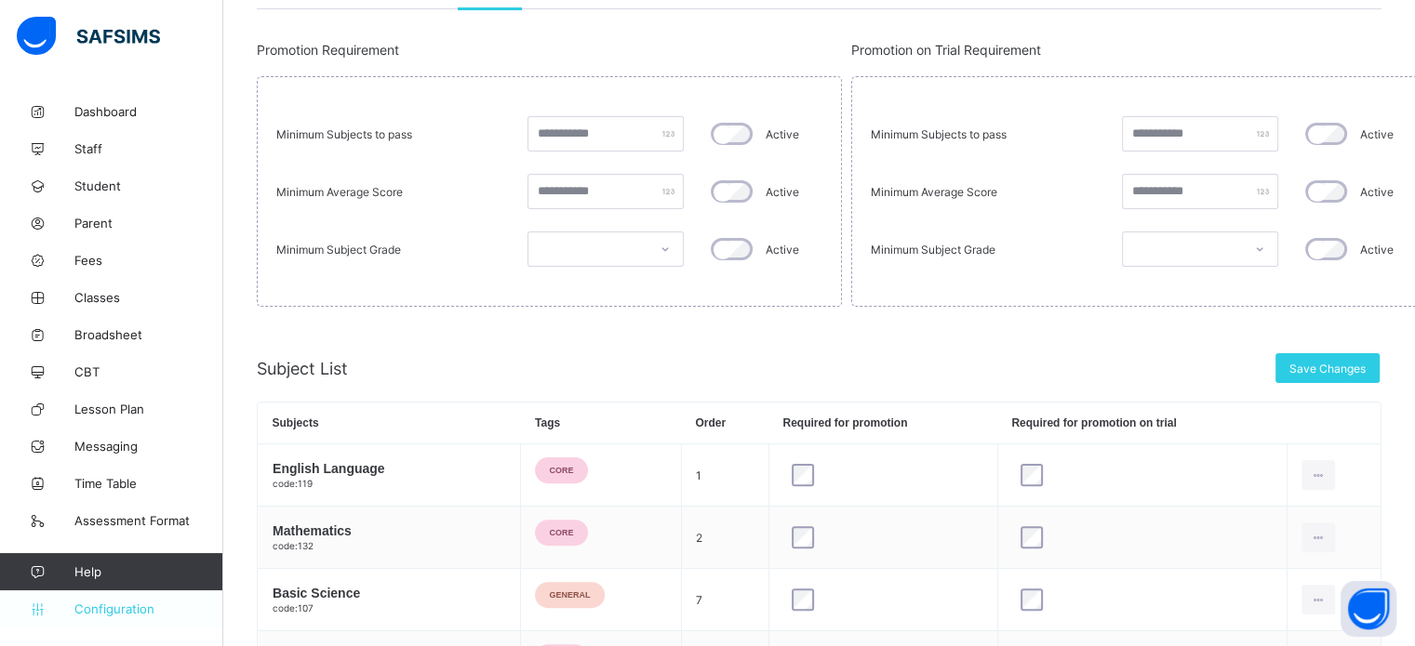
click at [105, 606] on span "Configuration" at bounding box center [148, 609] width 148 height 15
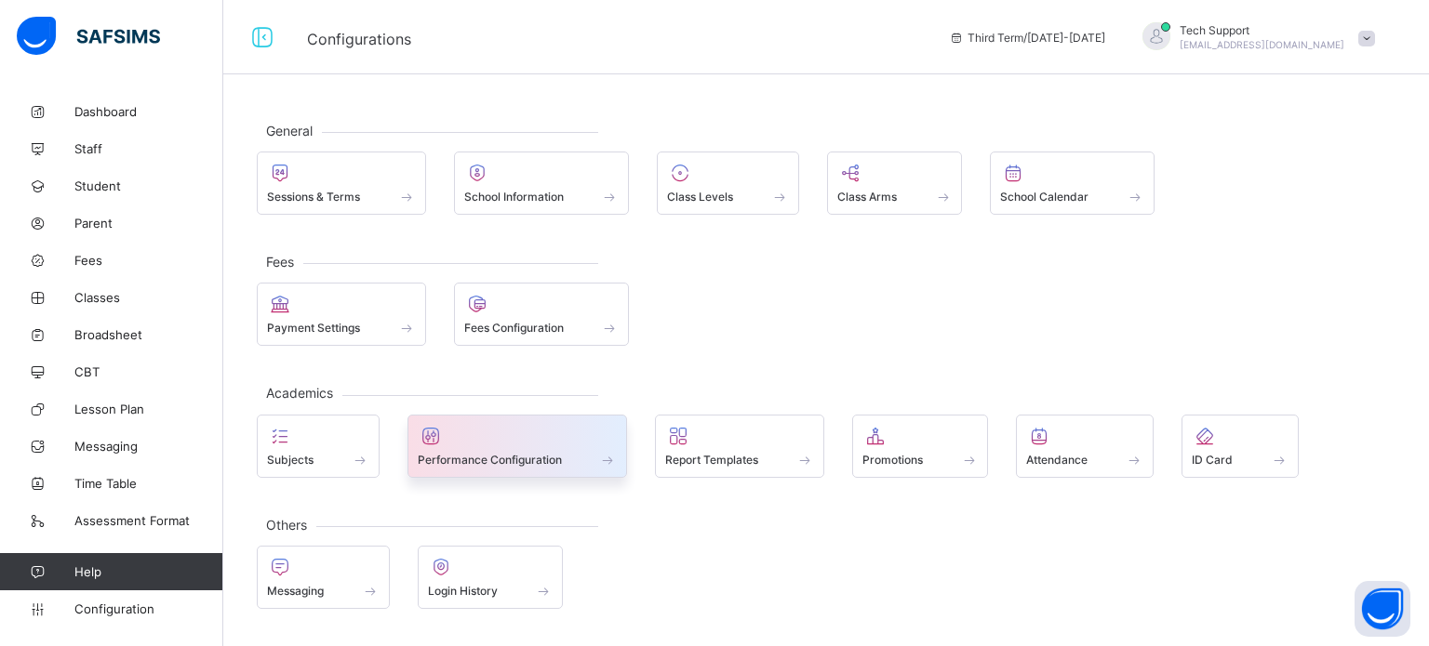
click at [539, 447] on span at bounding box center [518, 449] width 200 height 5
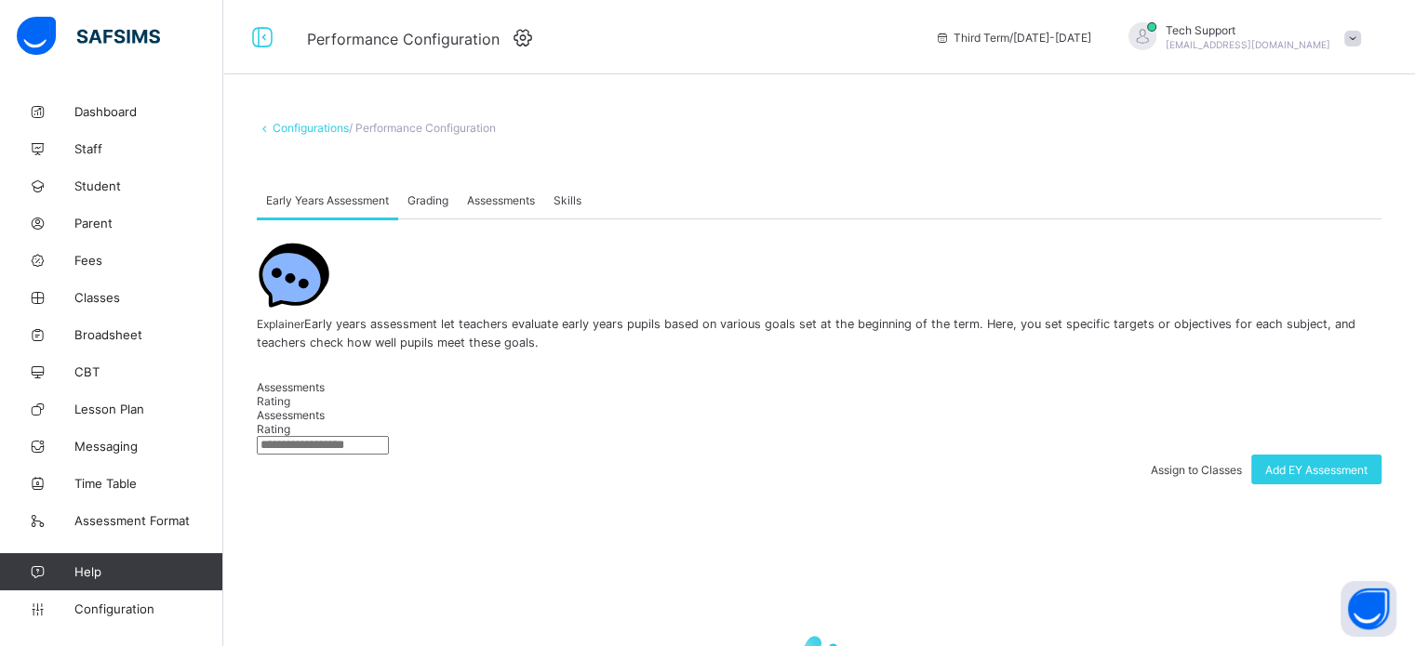
click at [407, 204] on div "Grading" at bounding box center [428, 199] width 60 height 37
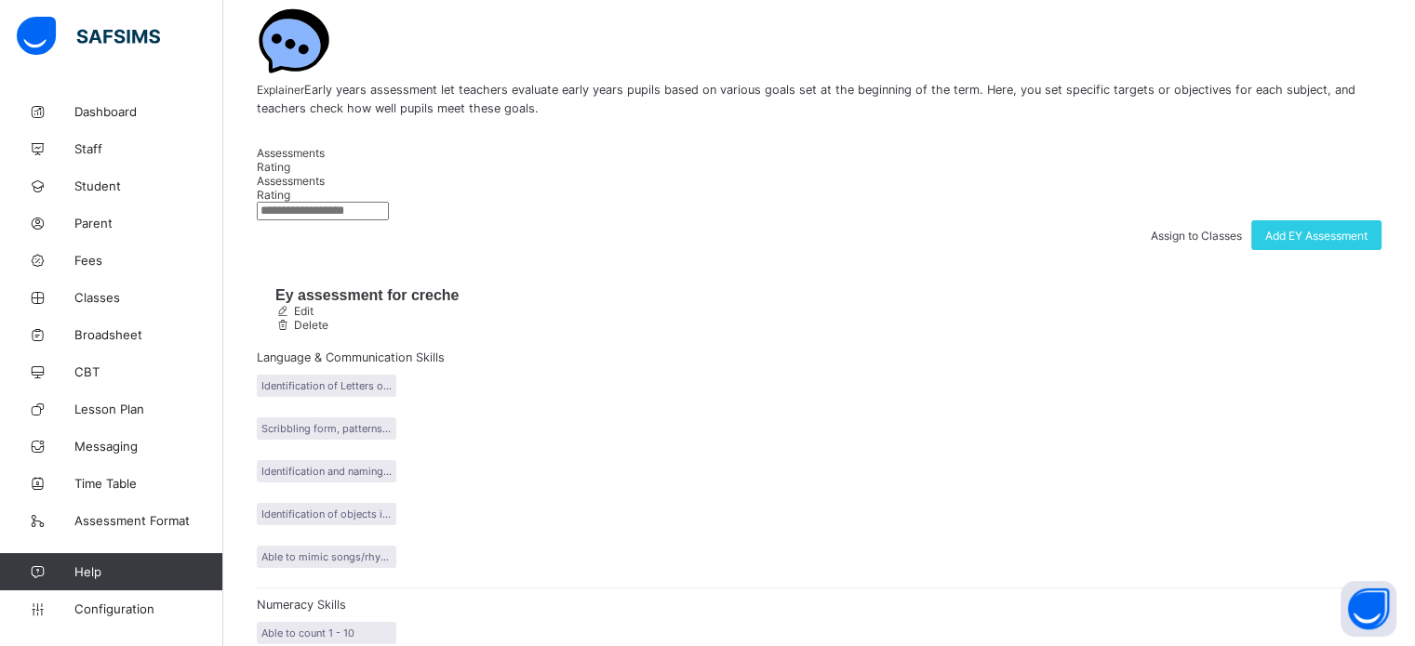
scroll to position [279, 0]
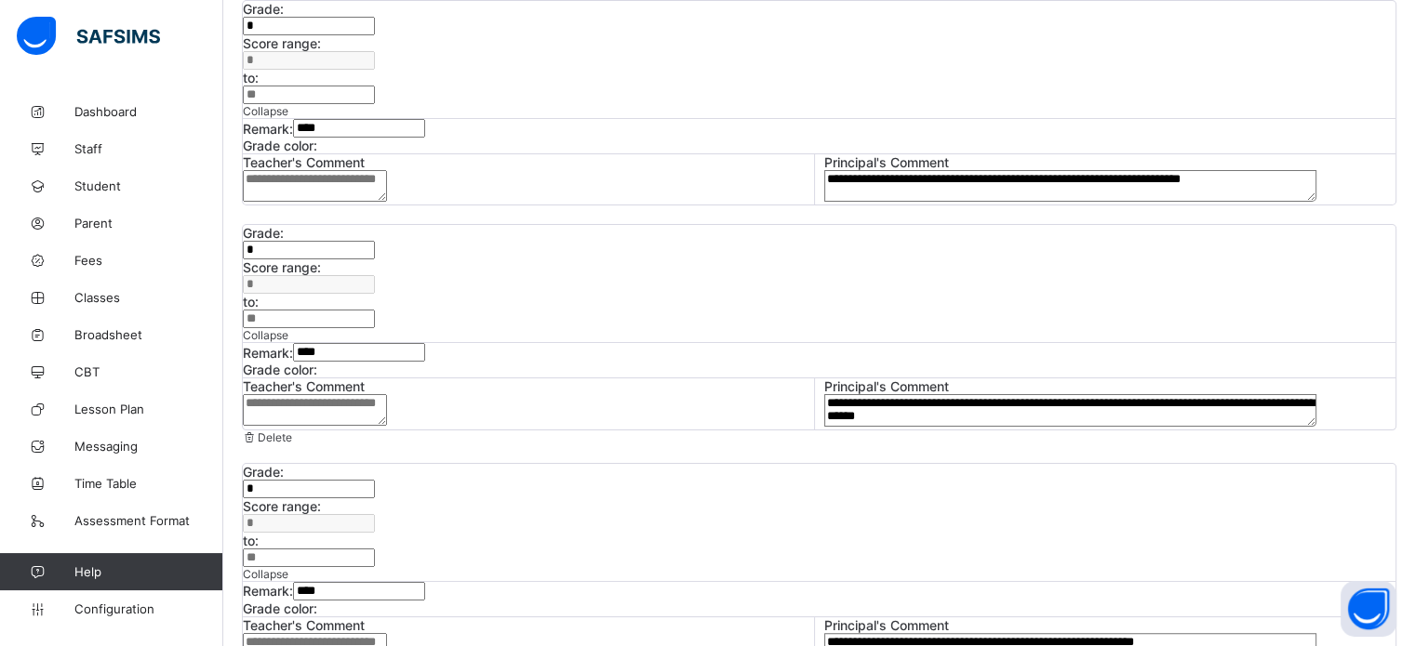
scroll to position [279, 0]
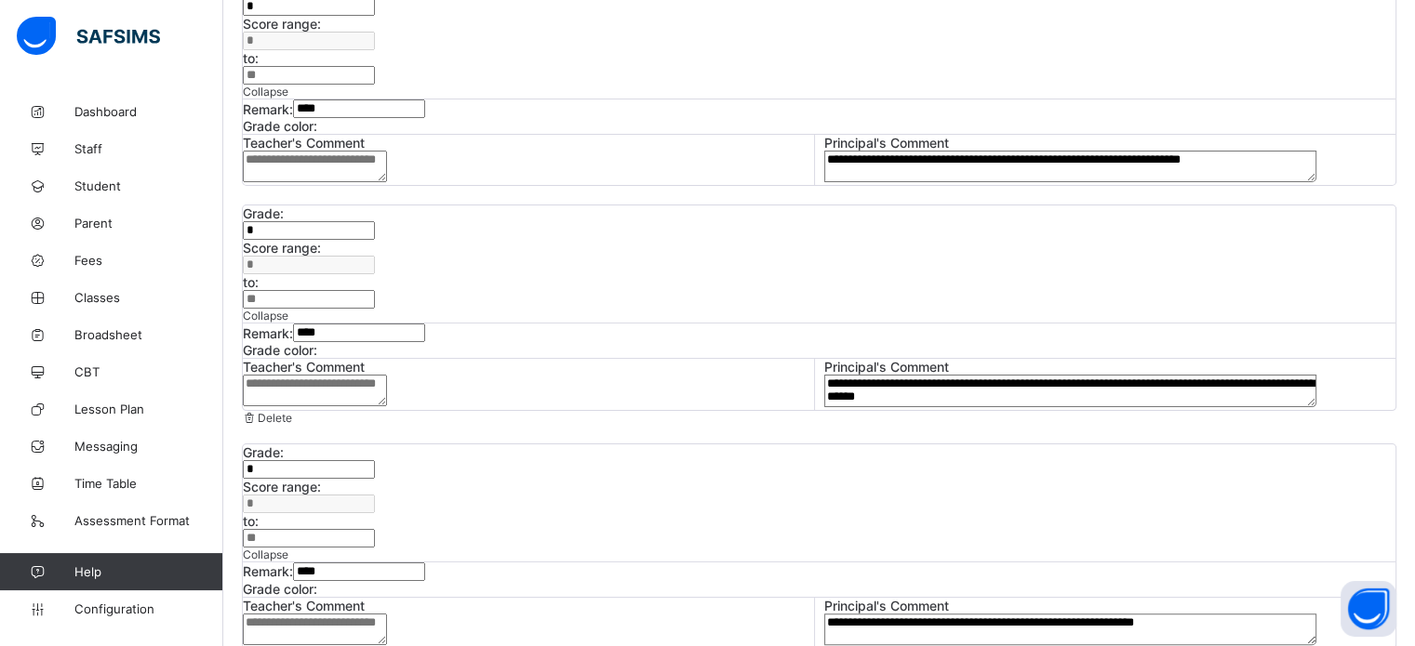
click at [835, 182] on textarea "**********" at bounding box center [1070, 167] width 493 height 32
type textarea "**********"
click at [1127, 406] on textarea "**********" at bounding box center [1070, 391] width 493 height 32
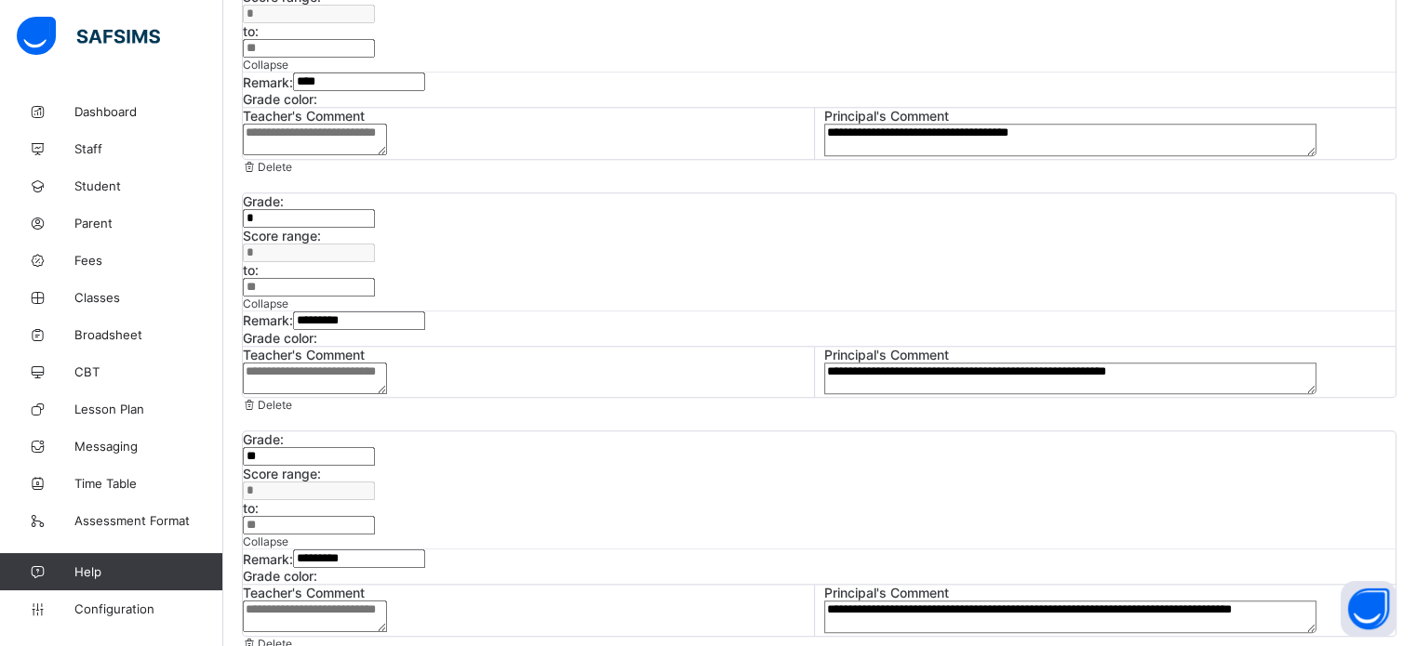
scroll to position [1724, 0]
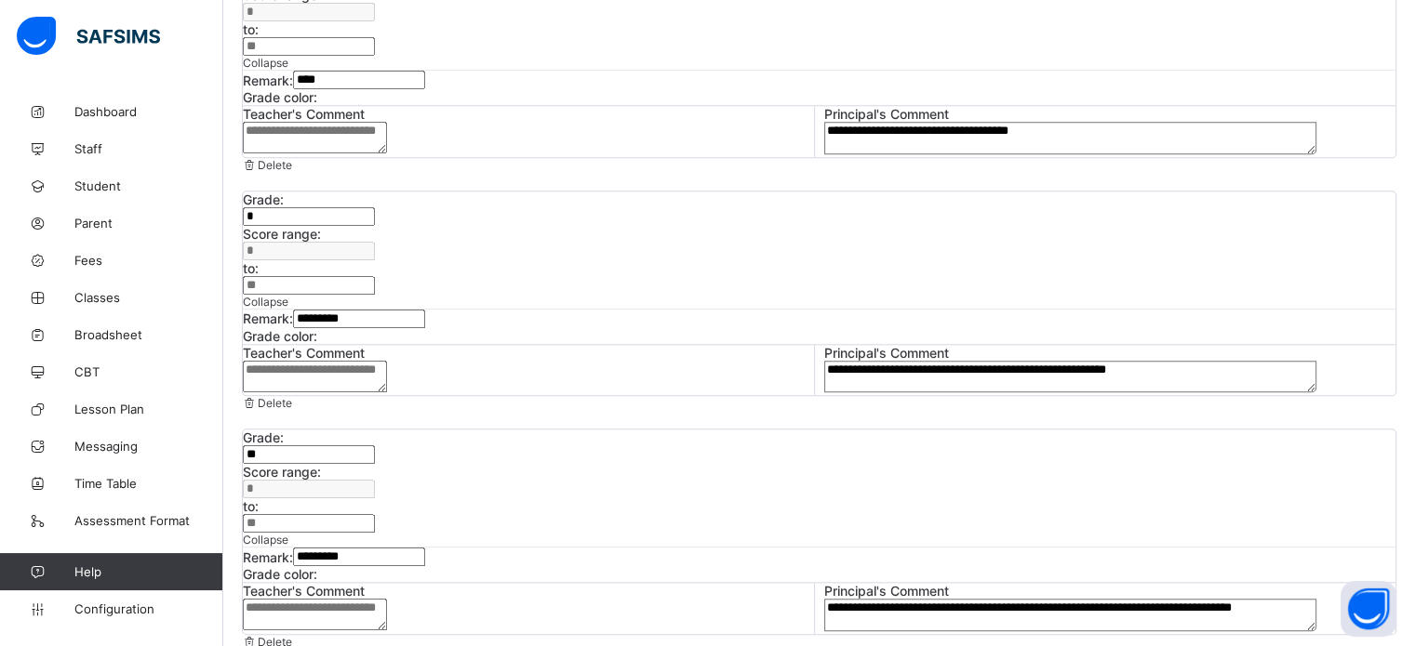
type textarea "**********"
click at [934, 583] on div "**********" at bounding box center [1110, 608] width 572 height 50
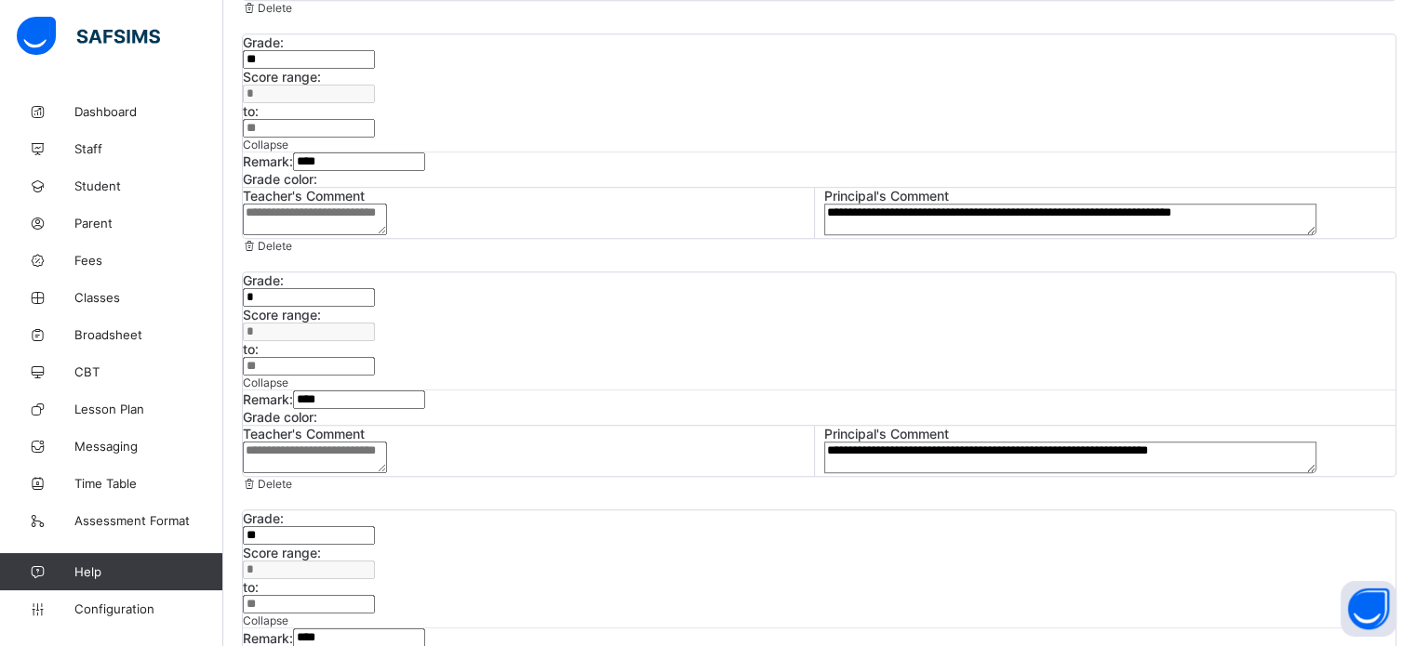
scroll to position [980, 0]
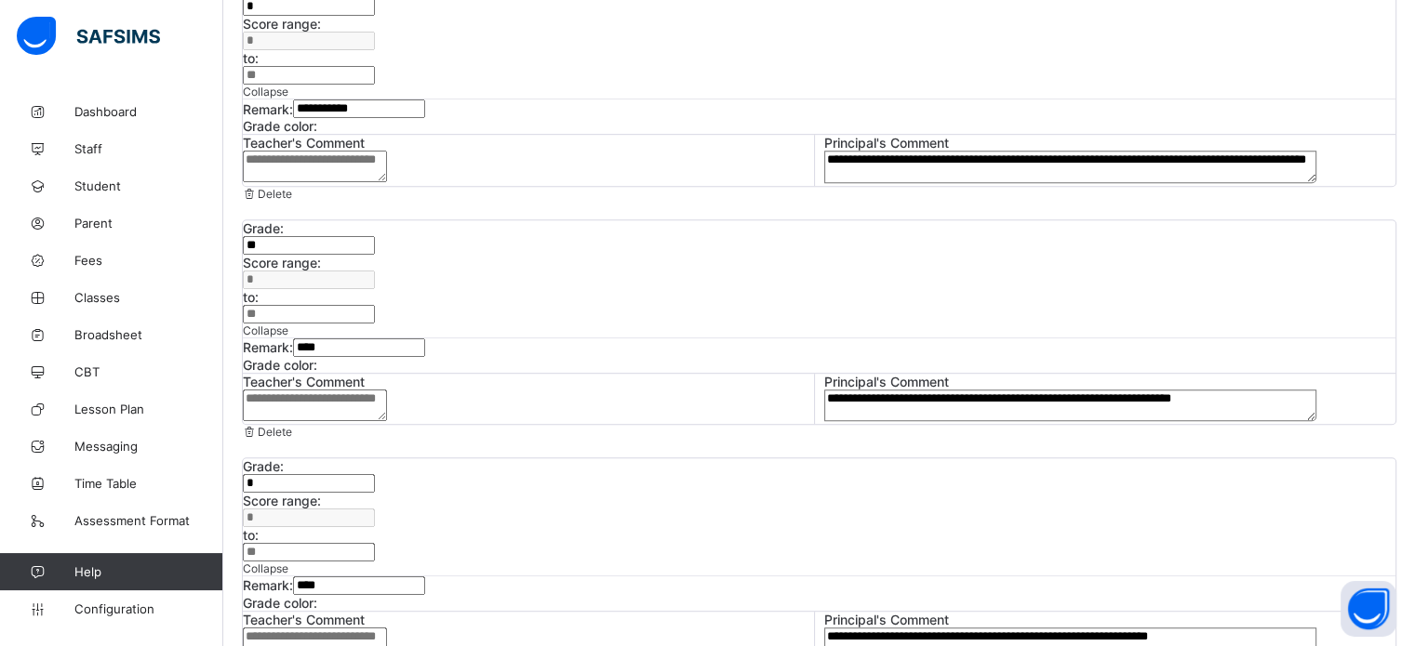
click at [1018, 181] on textarea "**********" at bounding box center [1070, 167] width 493 height 32
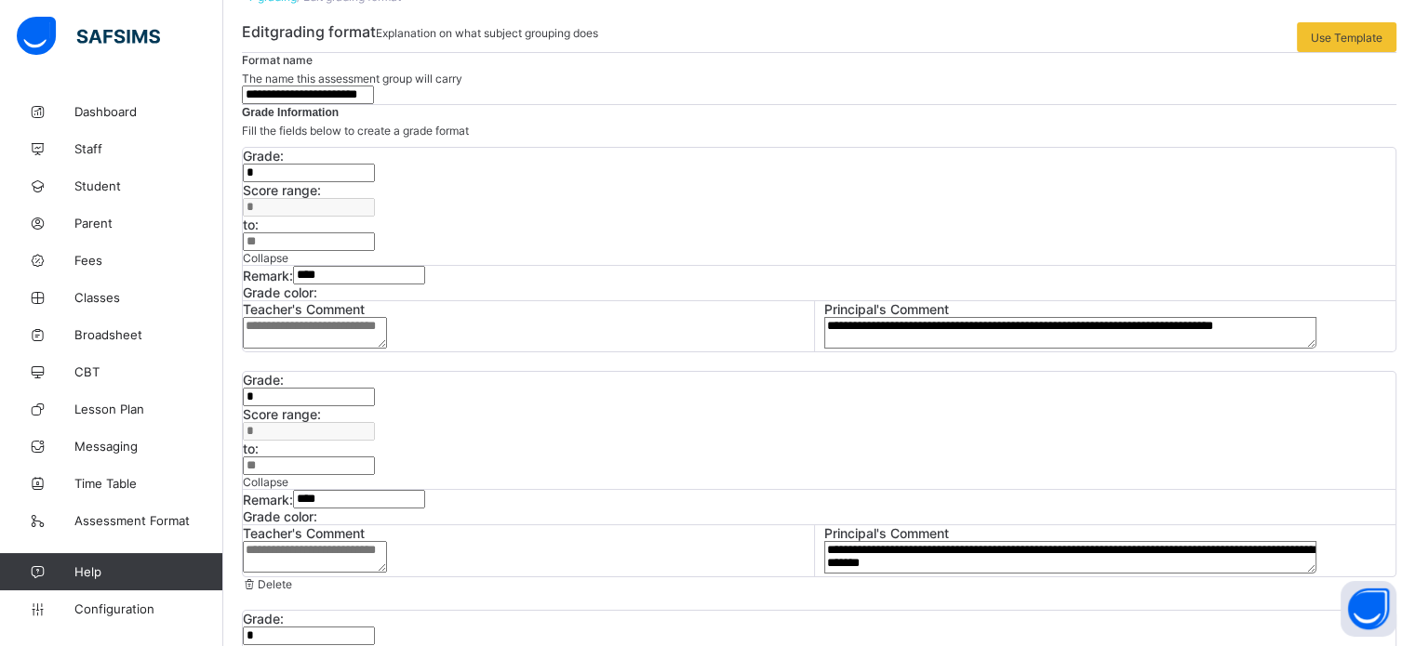
scroll to position [372, 0]
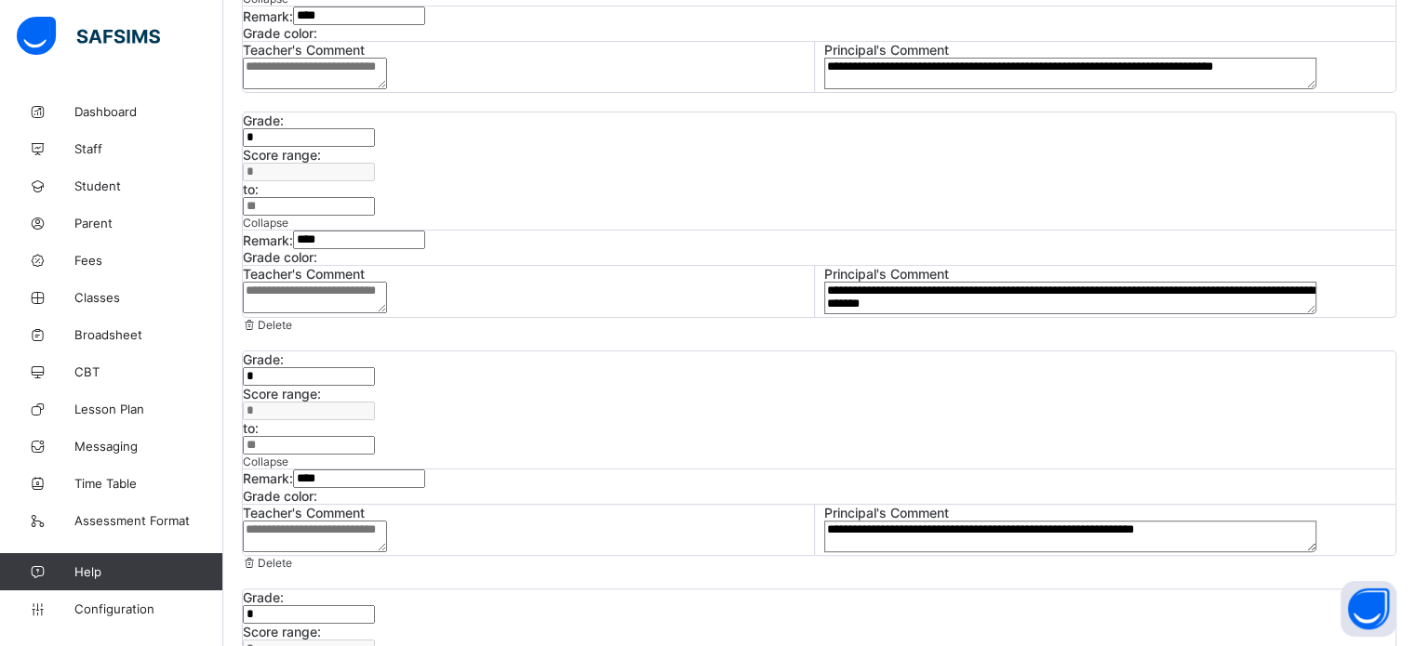
click at [892, 89] on textarea "**********" at bounding box center [1070, 74] width 493 height 32
click at [115, 619] on link "Configuration" at bounding box center [111, 609] width 222 height 37
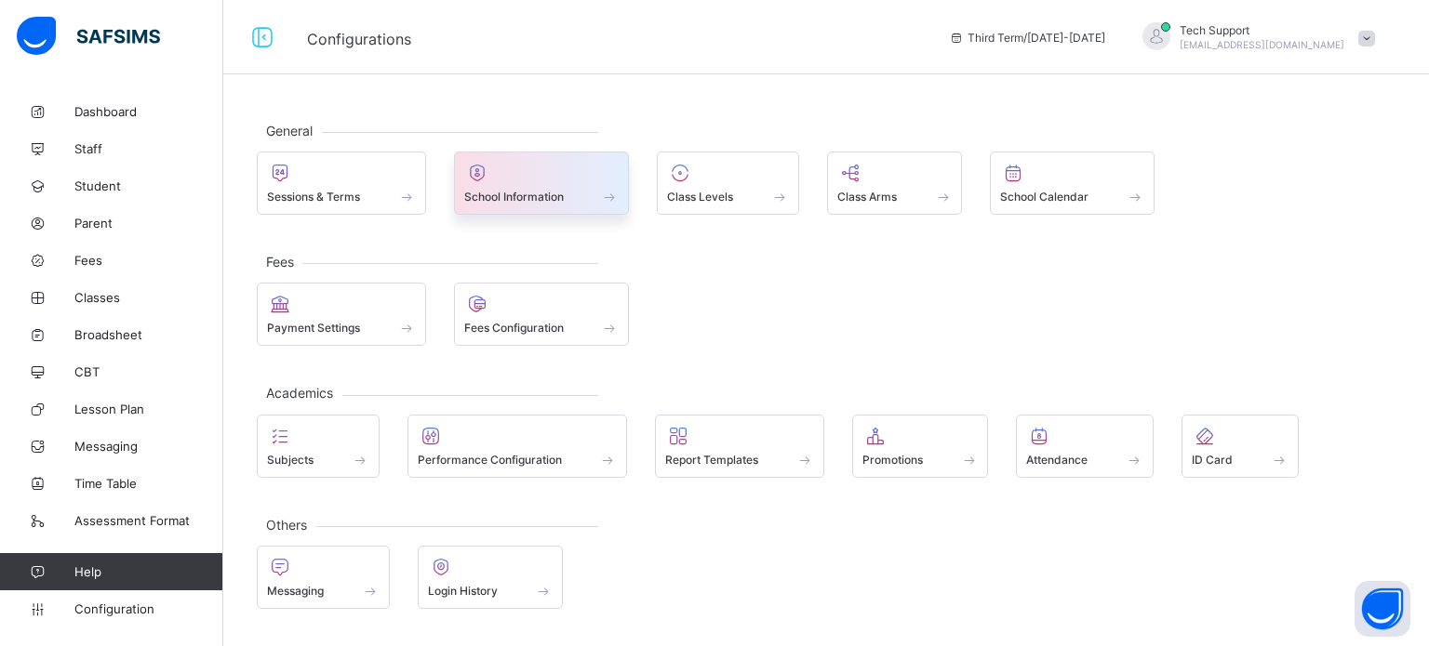
click at [559, 192] on span "School Information" at bounding box center [514, 197] width 100 height 14
select select "**"
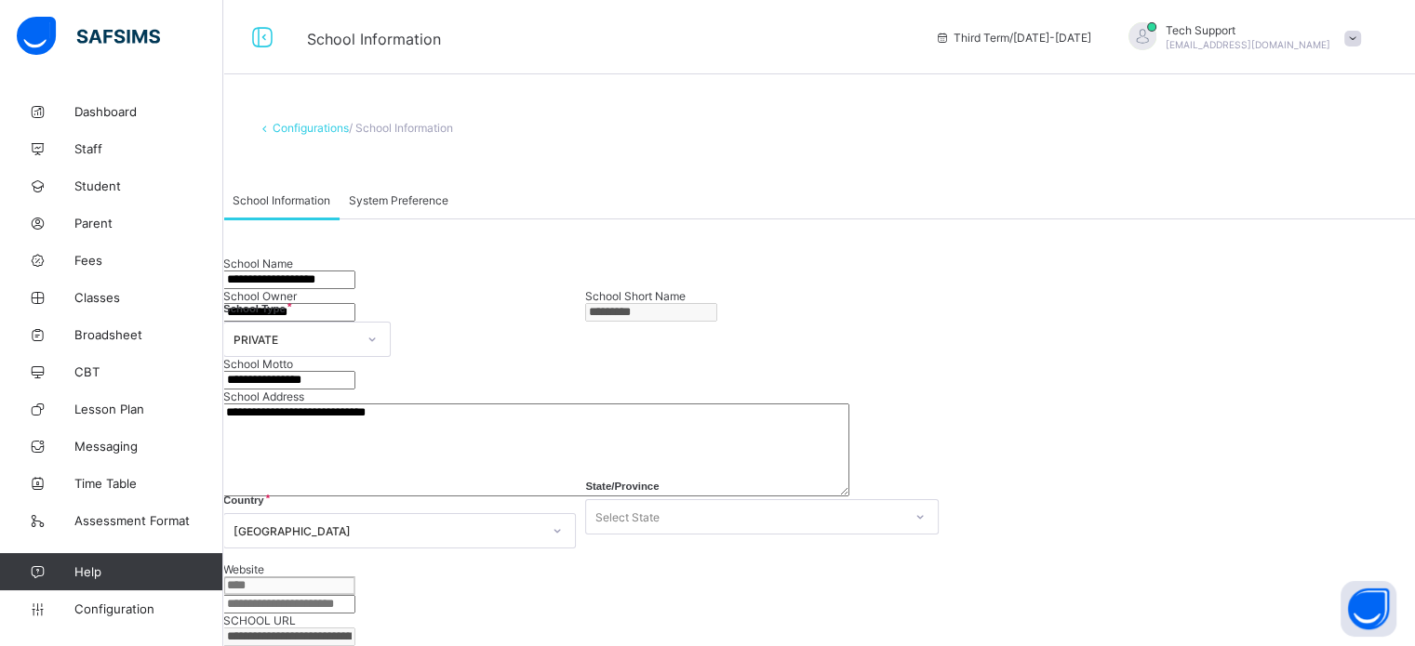
click at [458, 191] on div "System Preference" at bounding box center [398, 199] width 118 height 37
